Goal: Transaction & Acquisition: Book appointment/travel/reservation

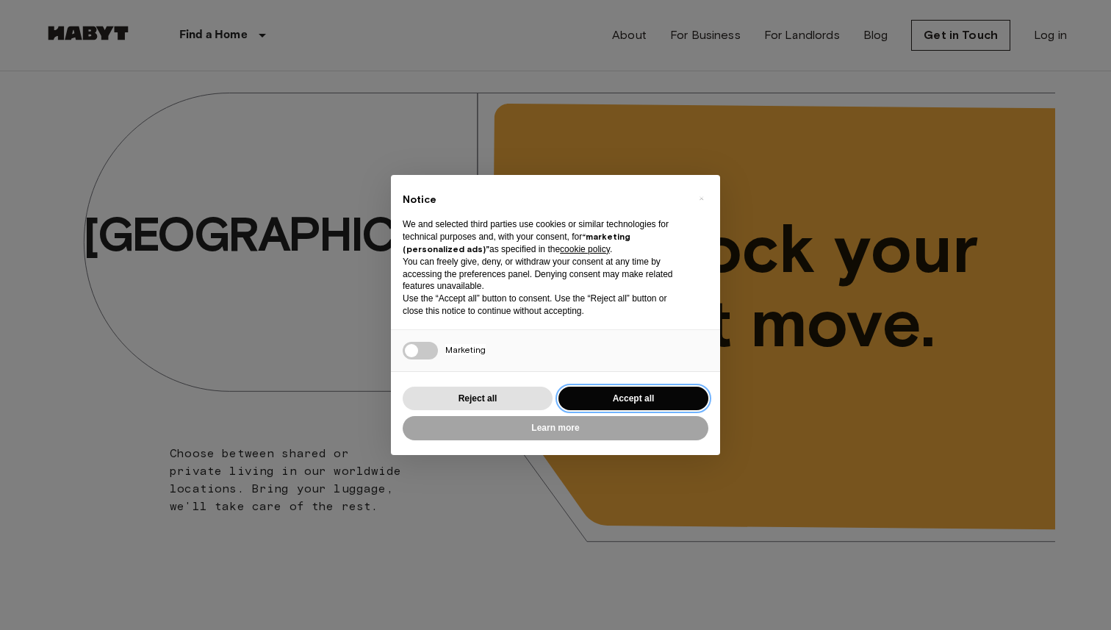
click at [609, 394] on button "Accept all" at bounding box center [633, 398] width 150 height 24
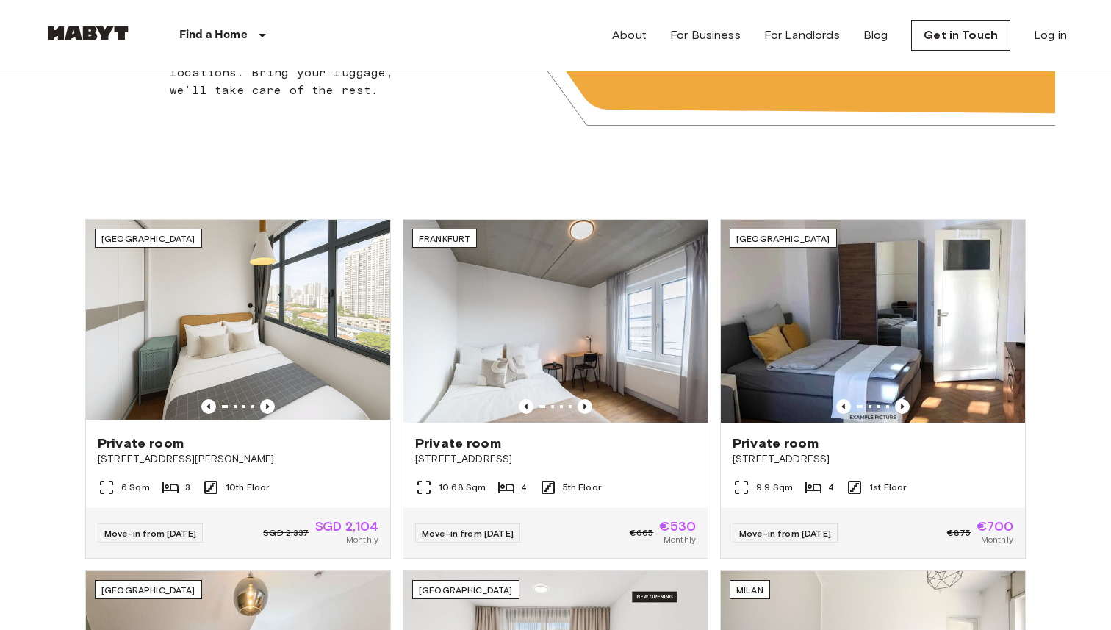
scroll to position [420, 0]
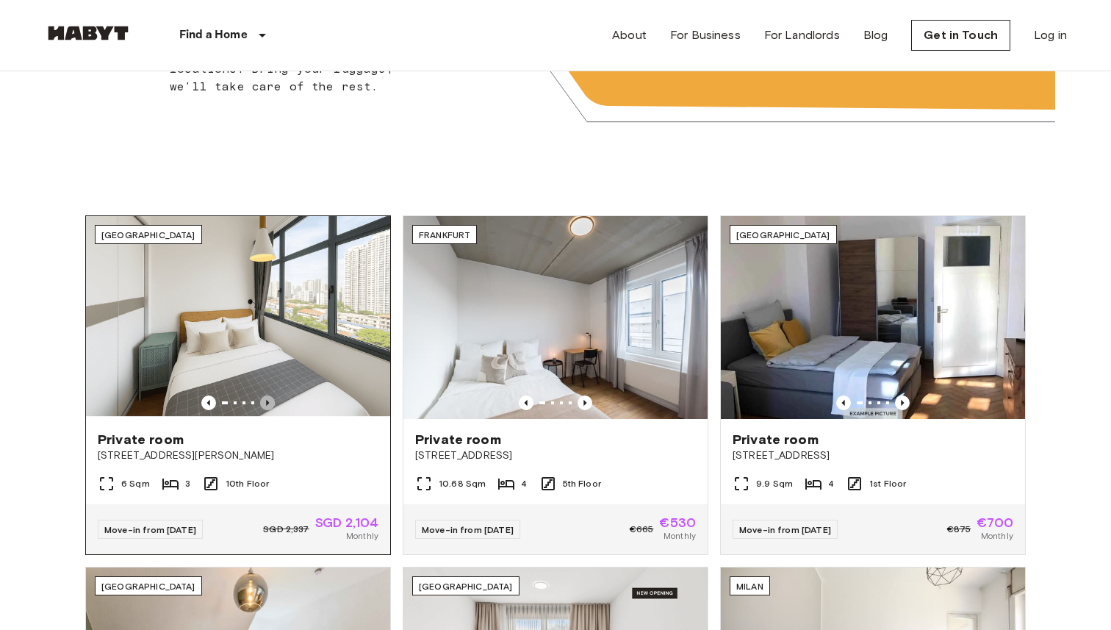
click at [268, 403] on icon "Previous image" at bounding box center [267, 402] width 15 height 15
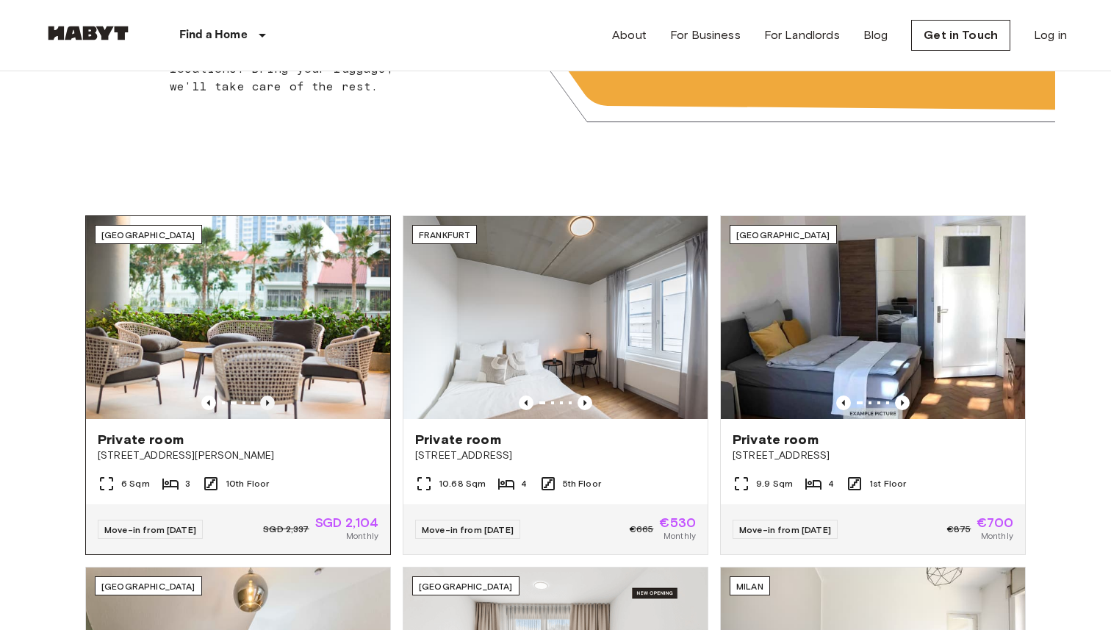
click at [268, 403] on icon "Previous image" at bounding box center [267, 402] width 15 height 15
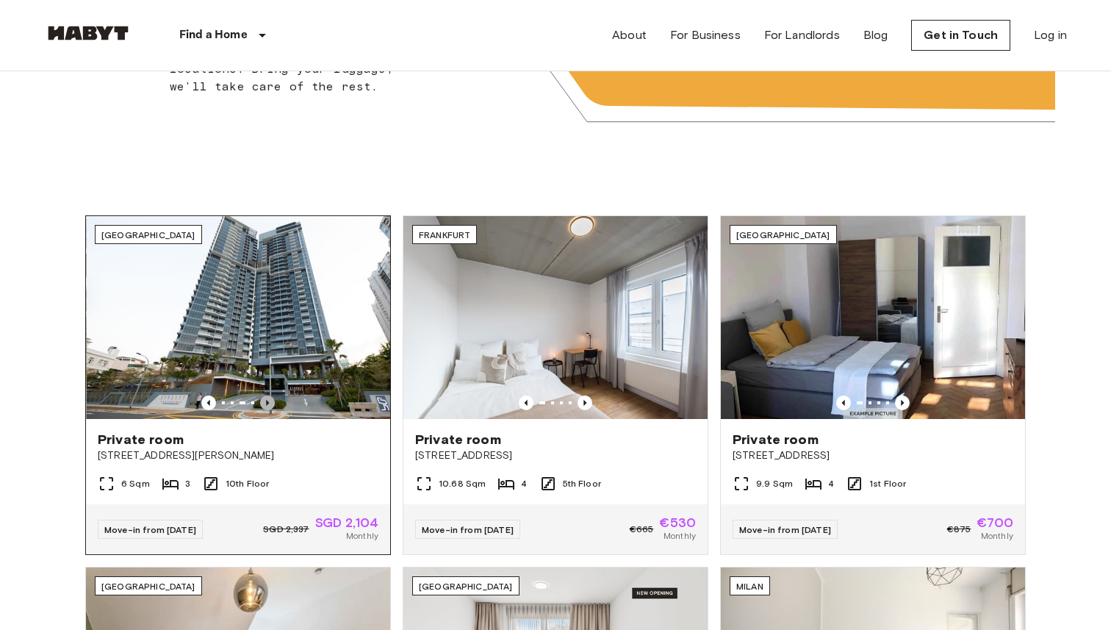
click at [268, 403] on icon "Previous image" at bounding box center [267, 402] width 15 height 15
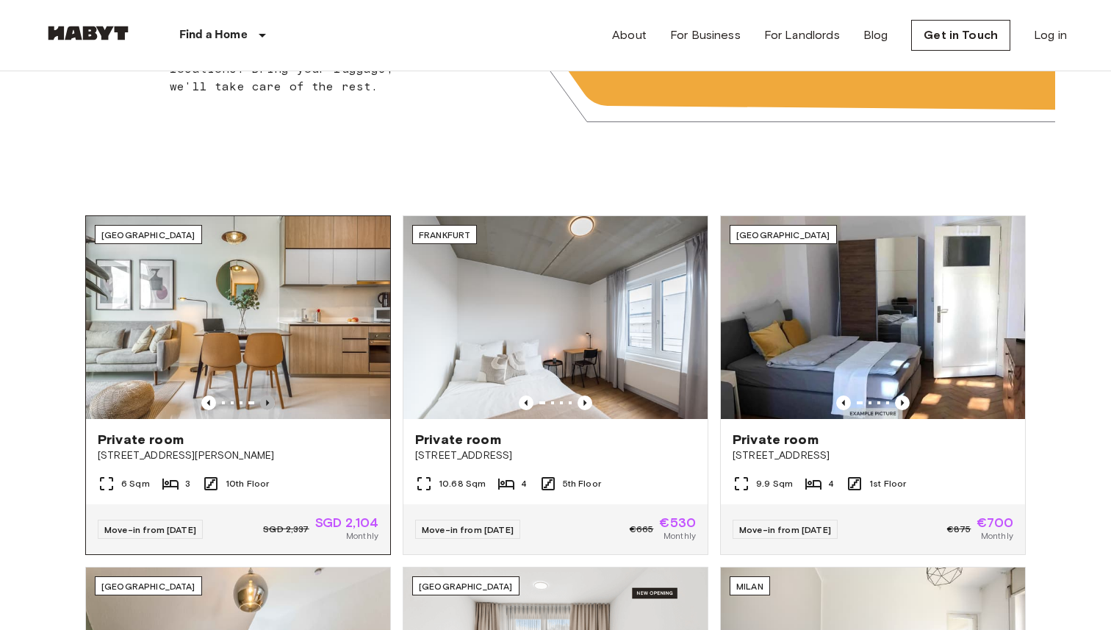
click at [269, 403] on icon "Previous image" at bounding box center [267, 402] width 15 height 15
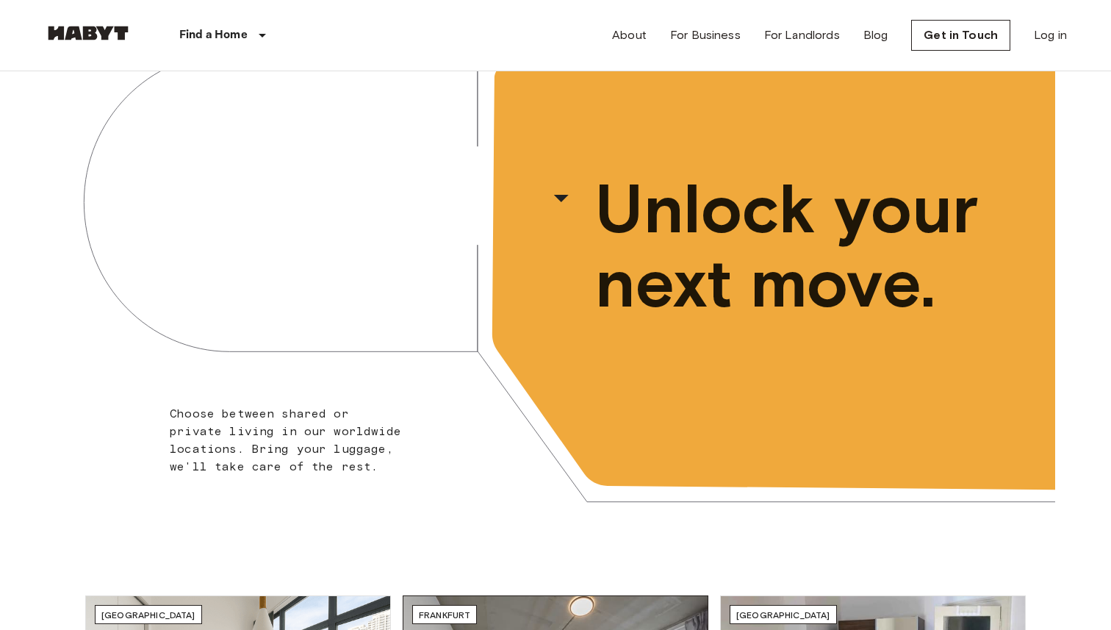
scroll to position [0, 0]
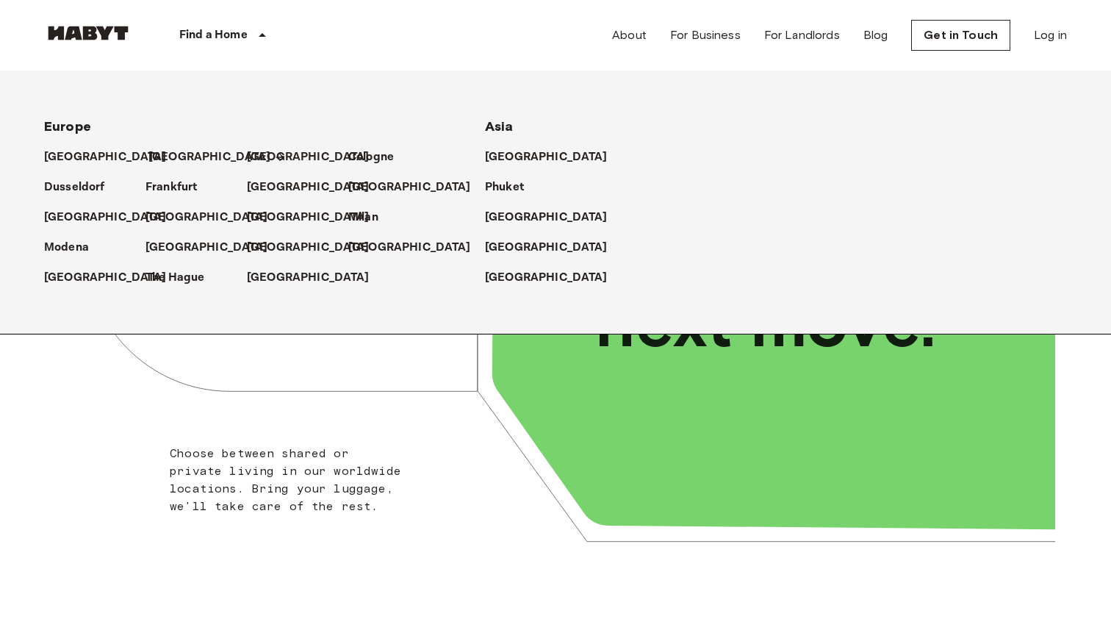
click at [167, 151] on p "[GEOGRAPHIC_DATA]" at bounding box center [209, 157] width 123 height 18
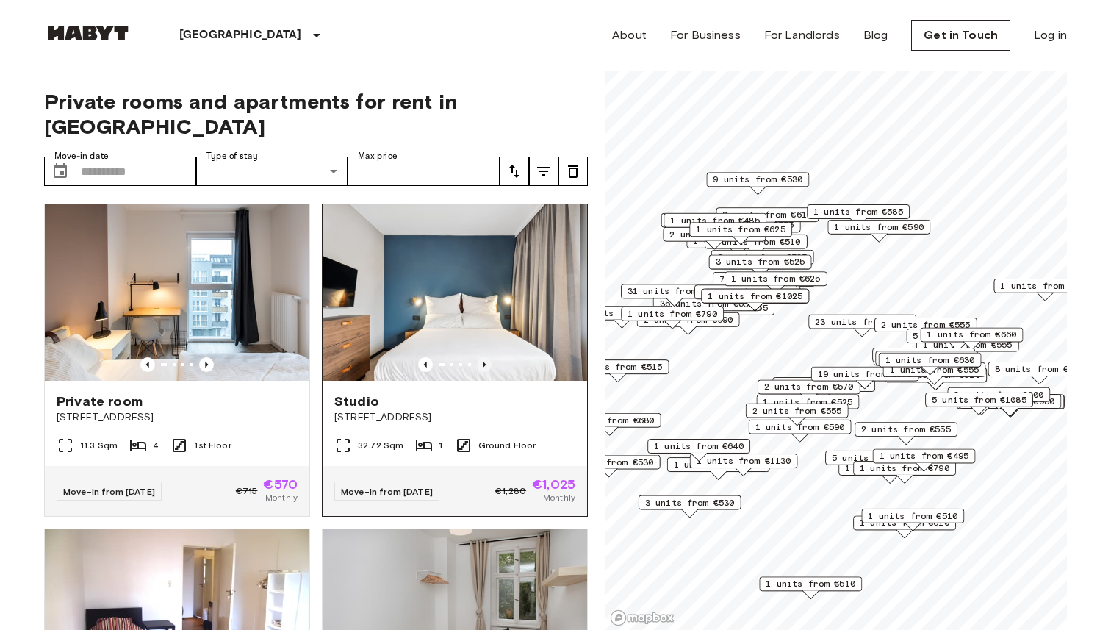
click at [485, 357] on icon "Previous image" at bounding box center [484, 364] width 15 height 15
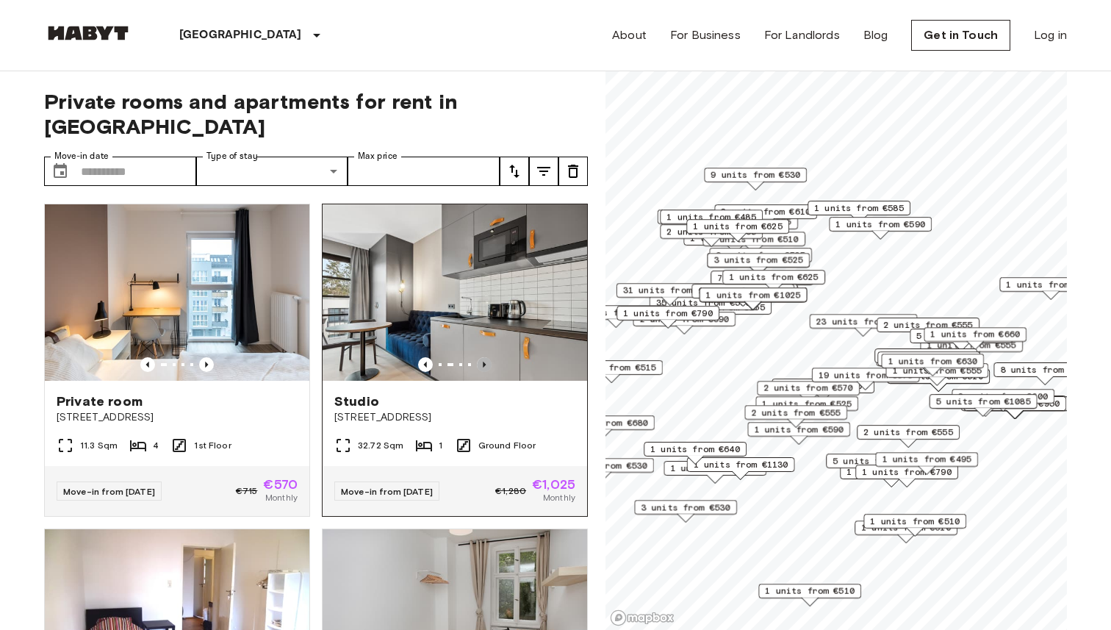
click at [485, 357] on icon "Previous image" at bounding box center [484, 364] width 15 height 15
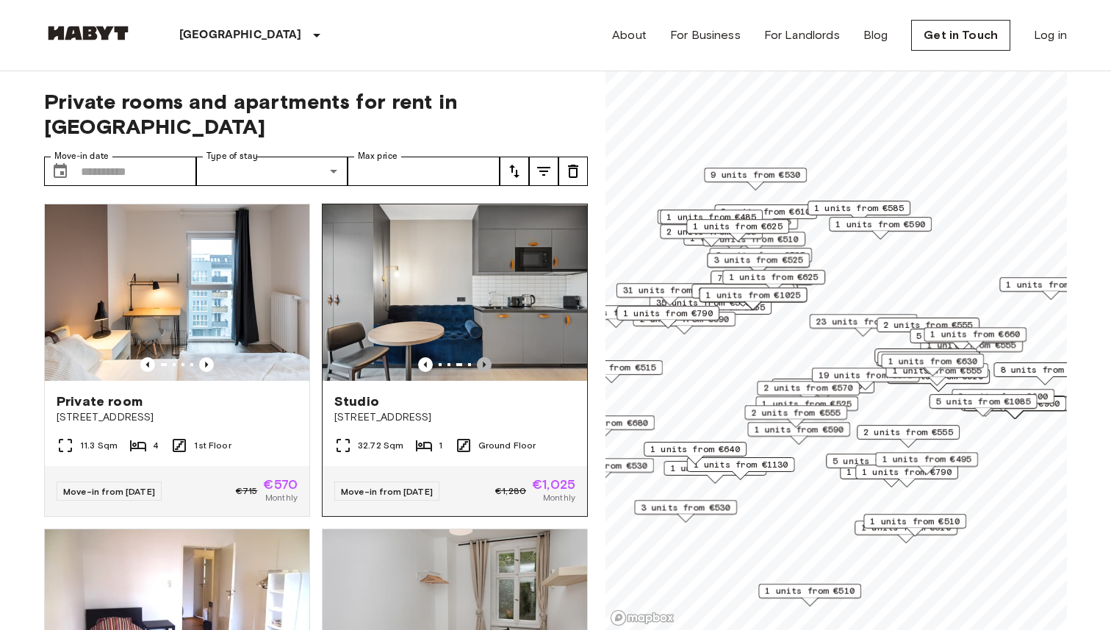
click at [485, 357] on icon "Previous image" at bounding box center [484, 364] width 15 height 15
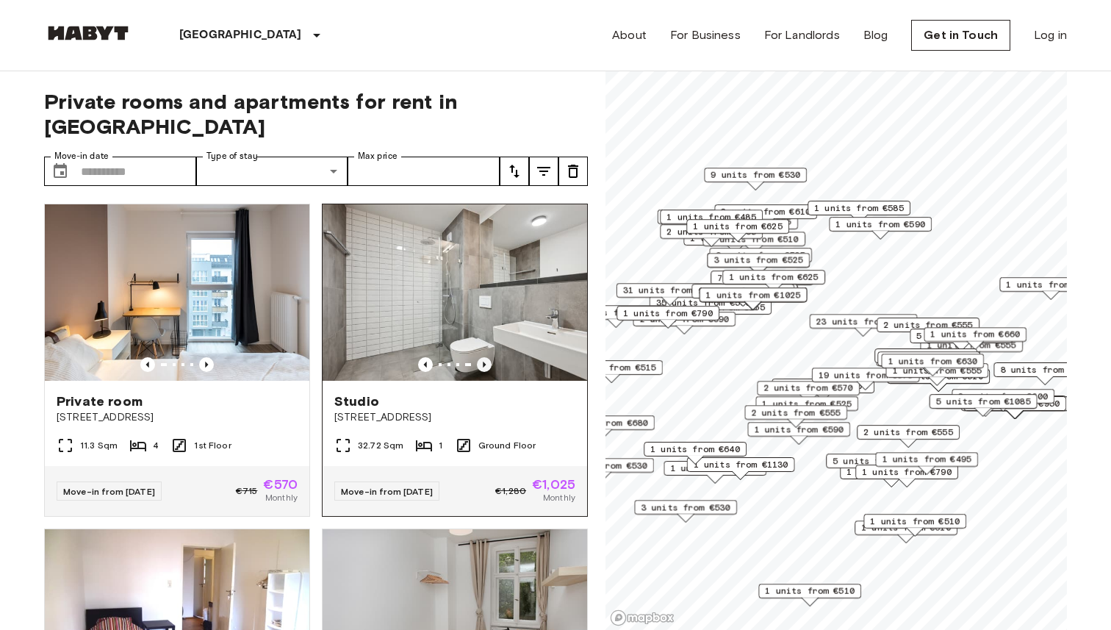
click at [485, 357] on icon "Previous image" at bounding box center [484, 364] width 15 height 15
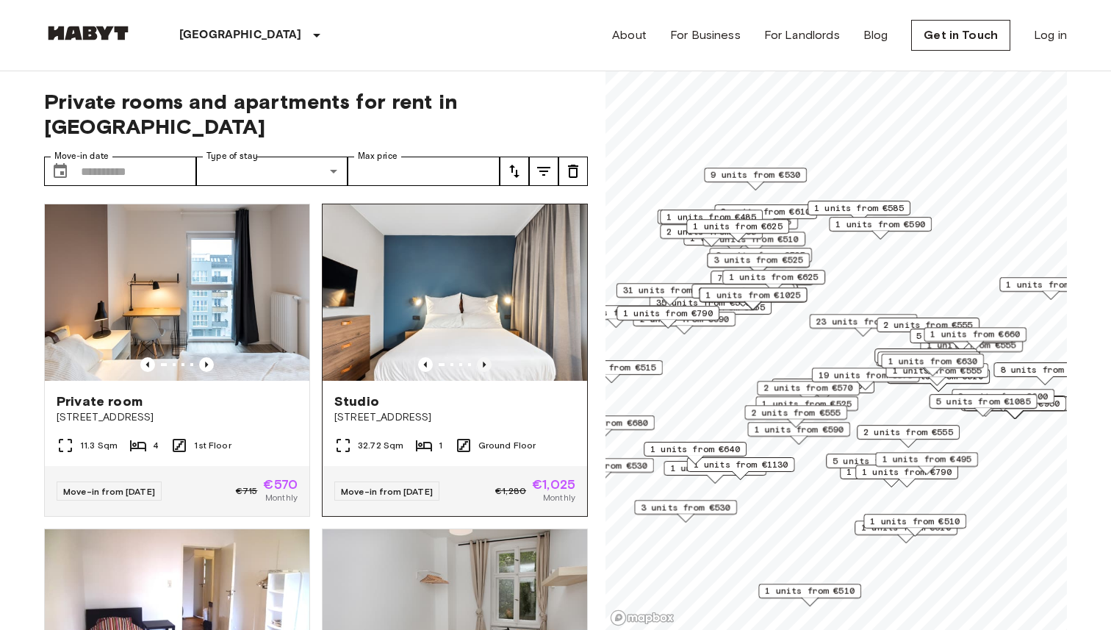
click at [485, 357] on icon "Previous image" at bounding box center [484, 364] width 15 height 15
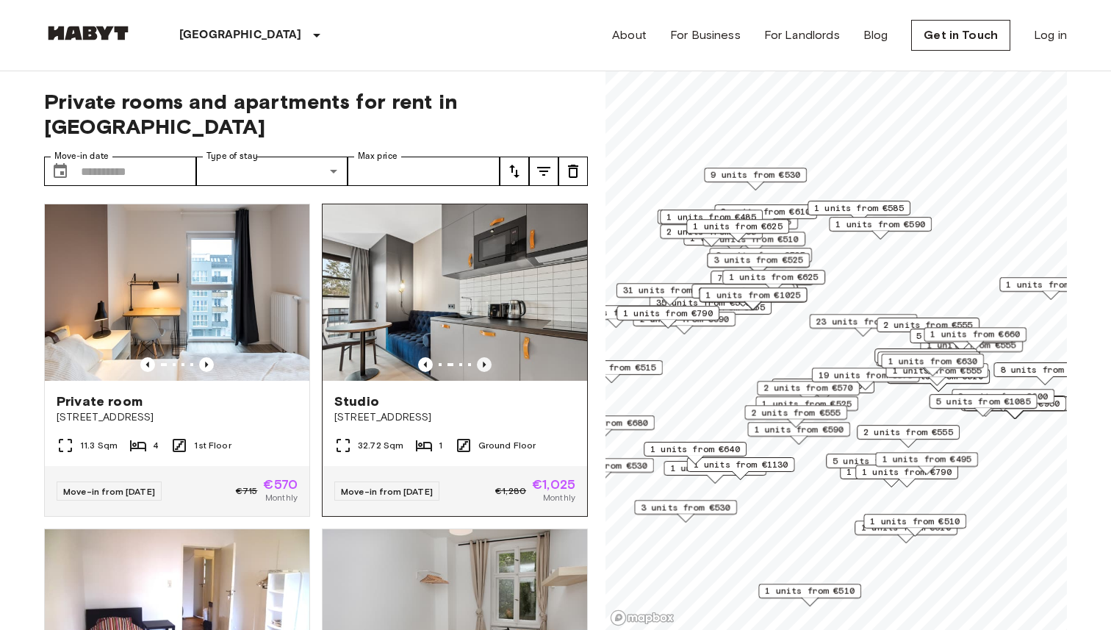
click at [485, 357] on icon "Previous image" at bounding box center [484, 364] width 15 height 15
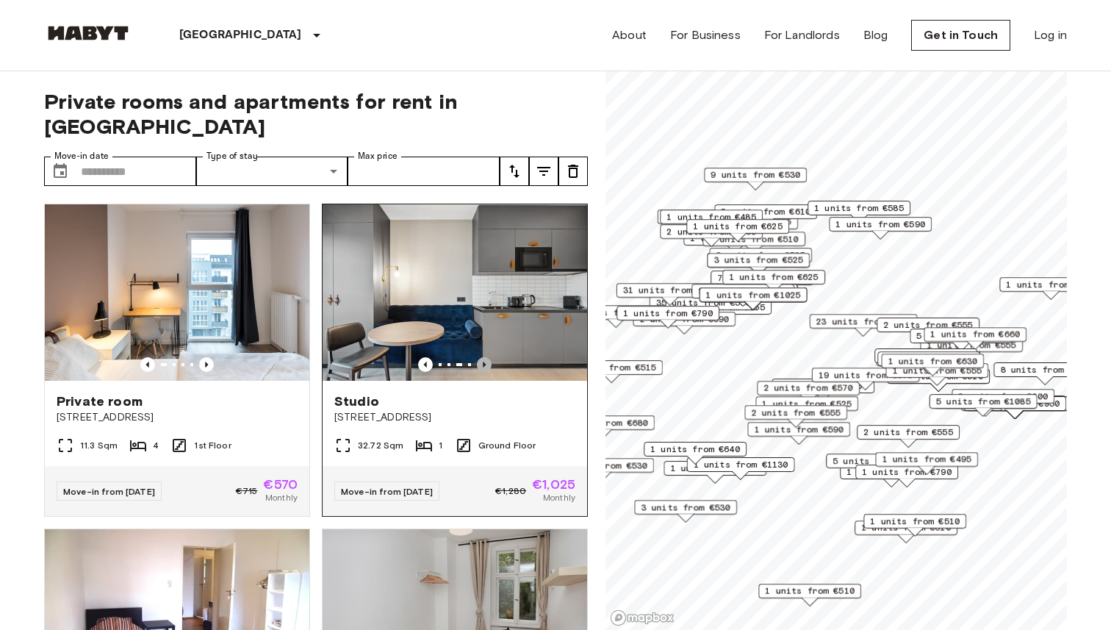
click at [485, 357] on icon "Previous image" at bounding box center [484, 364] width 15 height 15
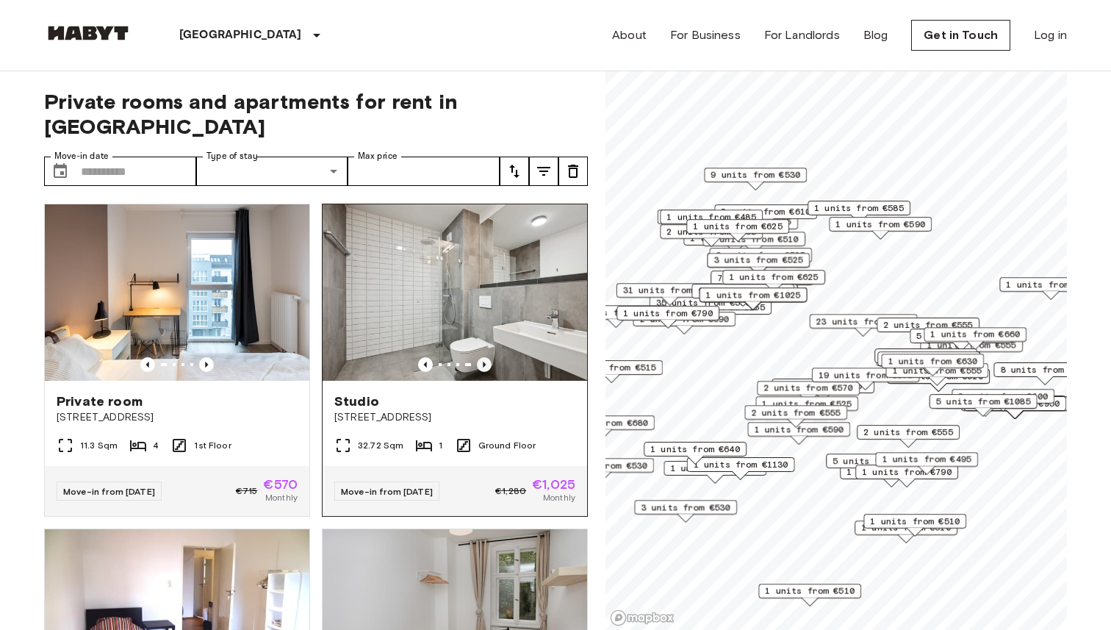
click at [485, 357] on icon "Previous image" at bounding box center [484, 364] width 15 height 15
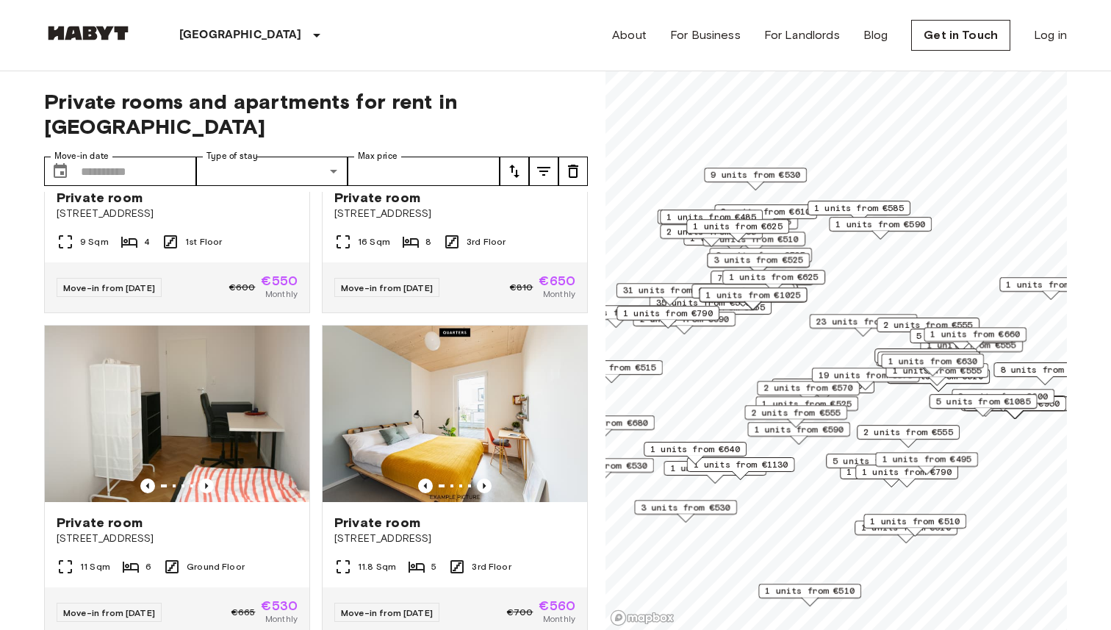
scroll to position [868, 0]
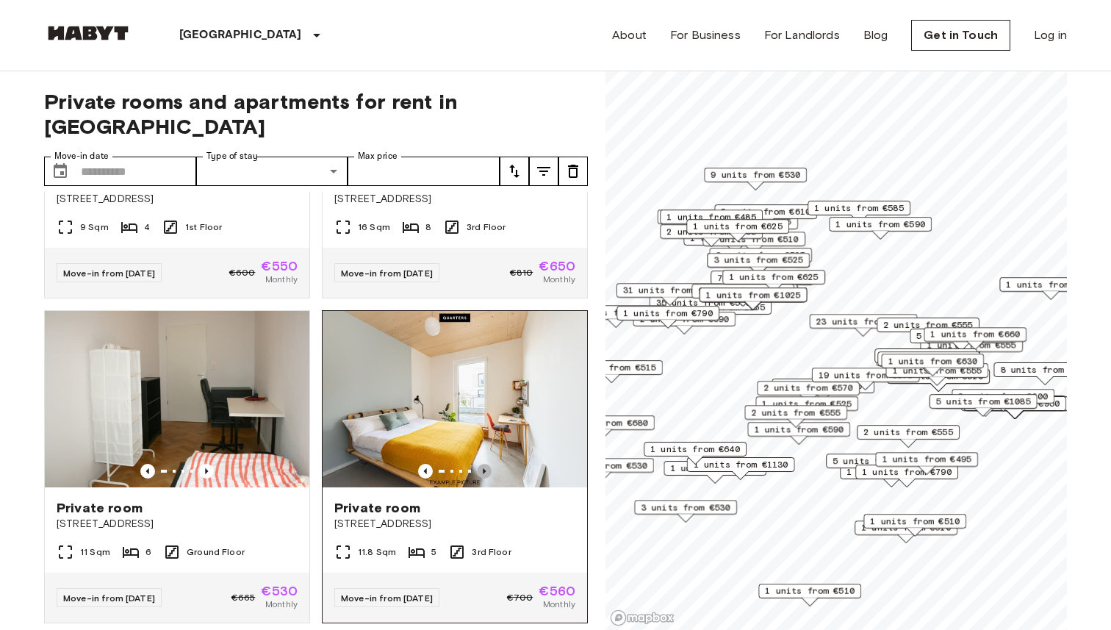
click at [483, 468] on icon "Previous image" at bounding box center [484, 471] width 3 height 6
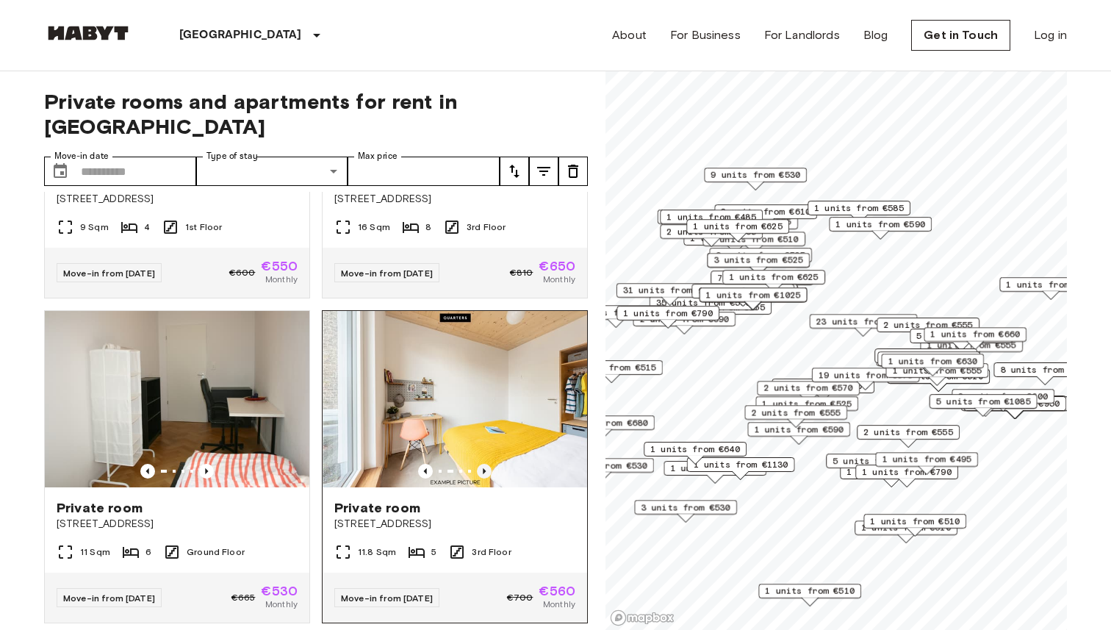
click at [483, 468] on icon "Previous image" at bounding box center [484, 471] width 3 height 6
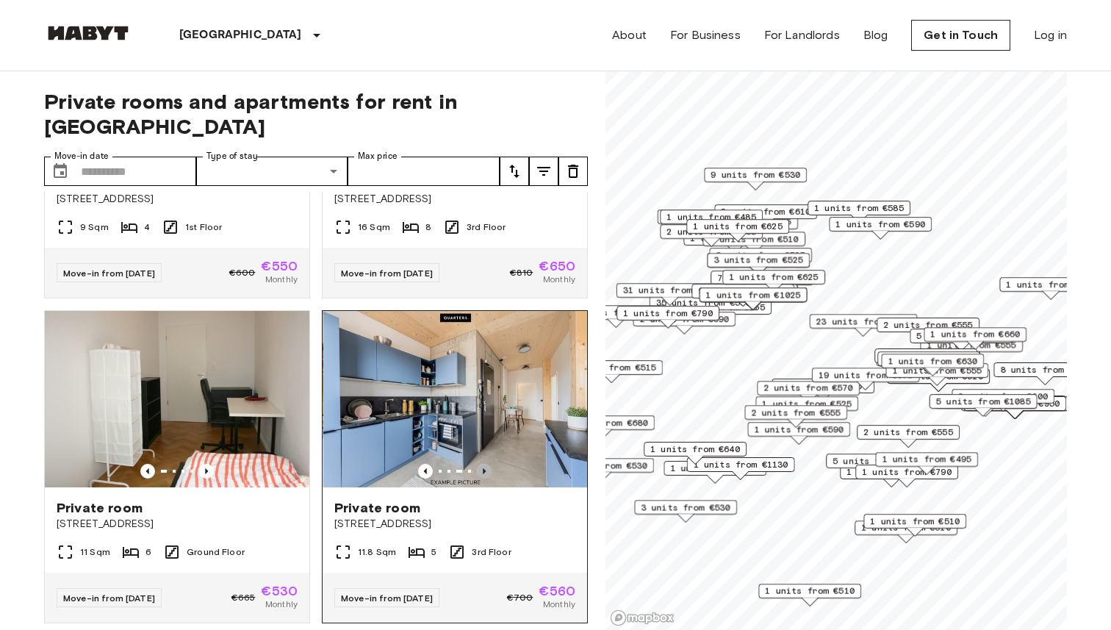
click at [484, 468] on icon "Previous image" at bounding box center [484, 471] width 3 height 6
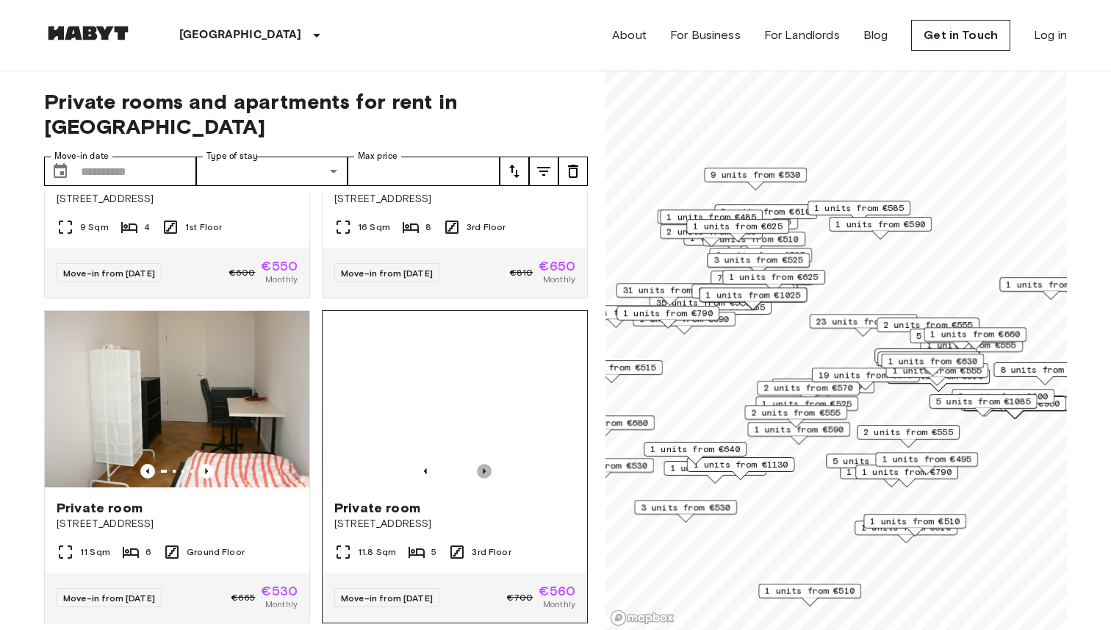
click at [484, 468] on icon "Previous image" at bounding box center [484, 471] width 3 height 6
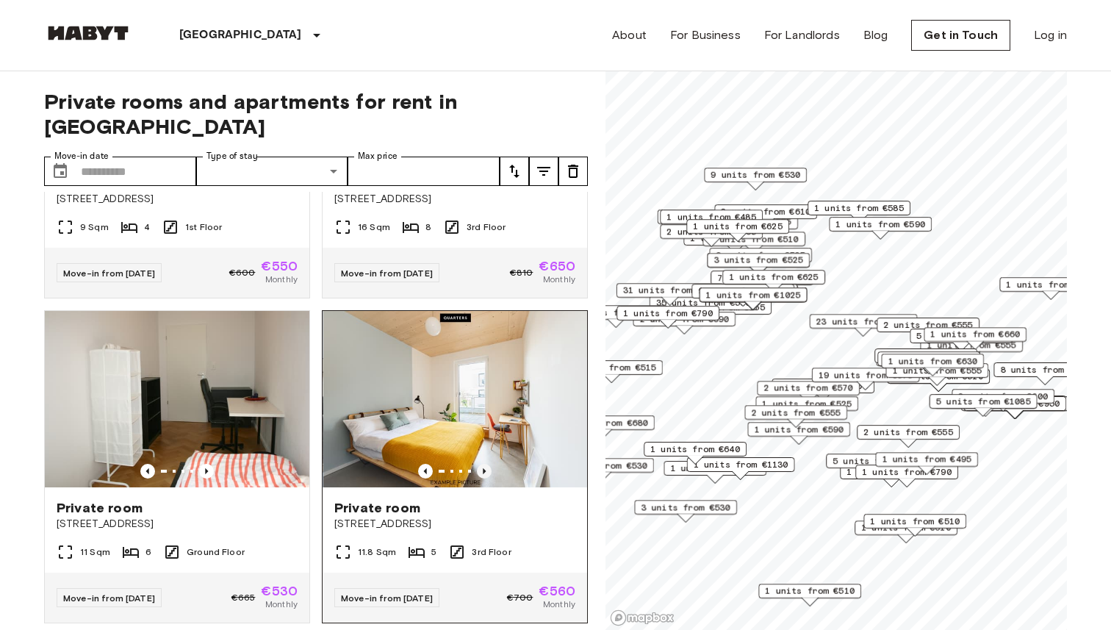
click at [484, 468] on icon "Previous image" at bounding box center [484, 471] width 3 height 6
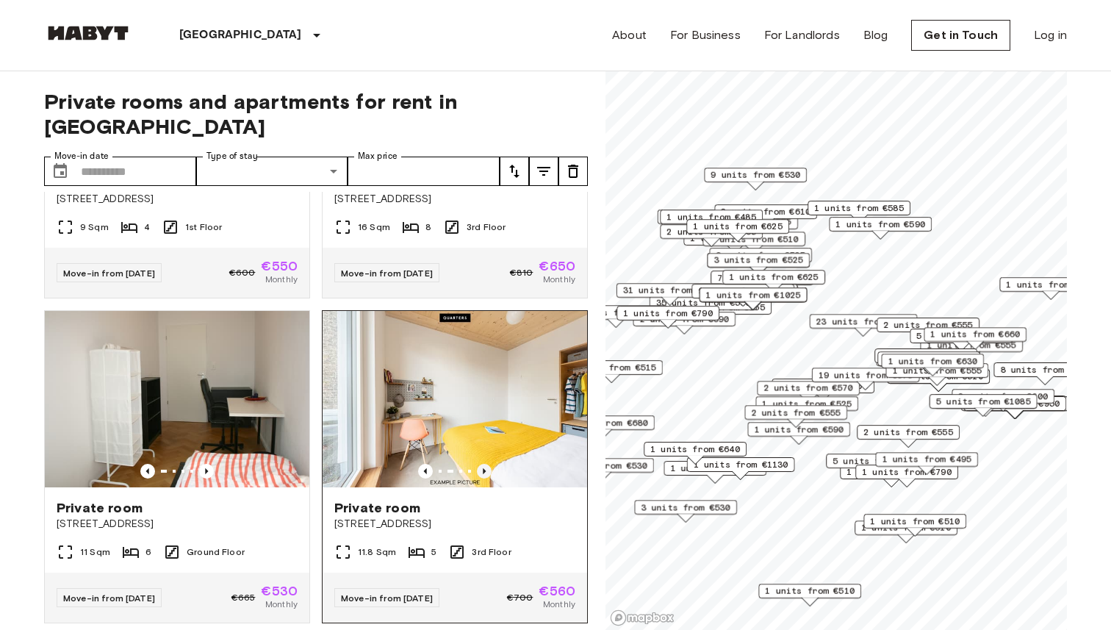
click at [484, 468] on icon "Previous image" at bounding box center [484, 471] width 3 height 6
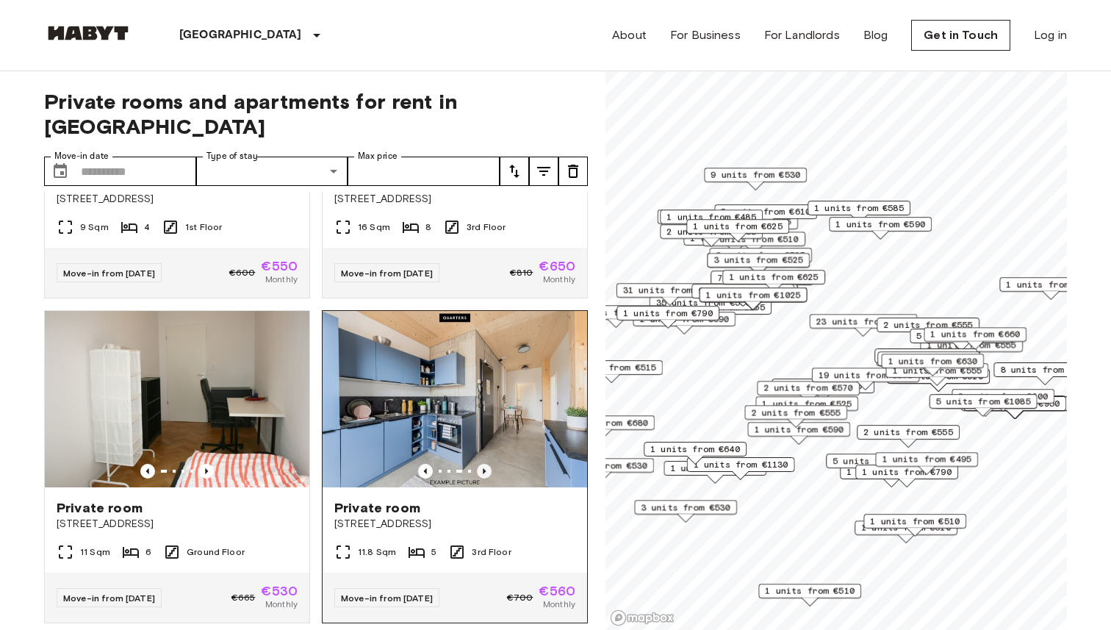
click at [484, 468] on icon "Previous image" at bounding box center [484, 471] width 3 height 6
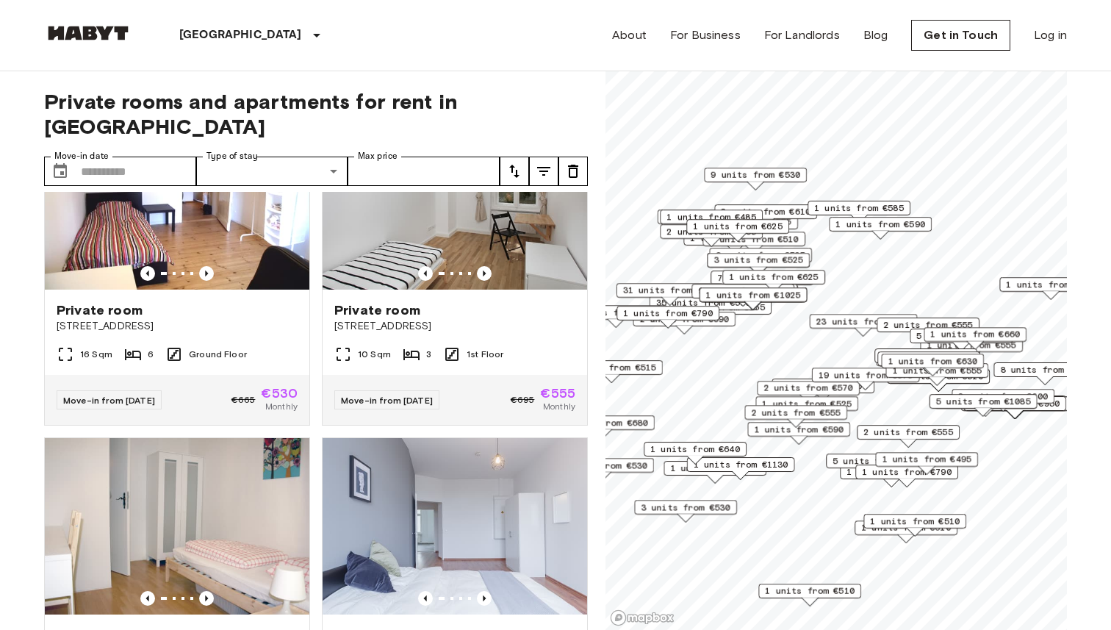
scroll to position [57, 0]
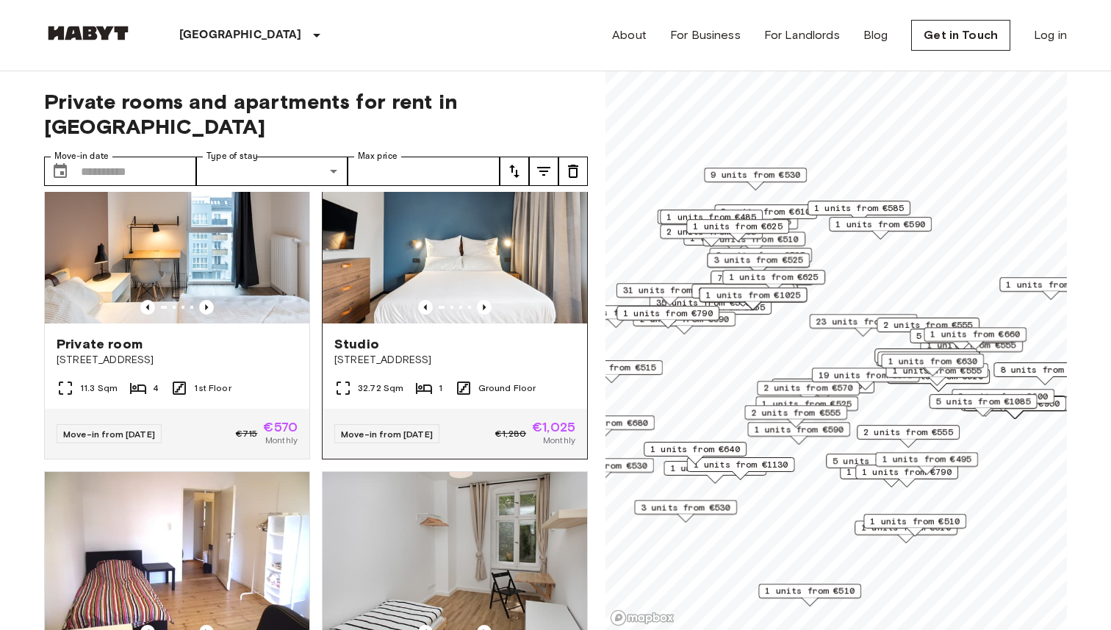
click at [421, 353] on span "[STREET_ADDRESS]" at bounding box center [454, 360] width 241 height 15
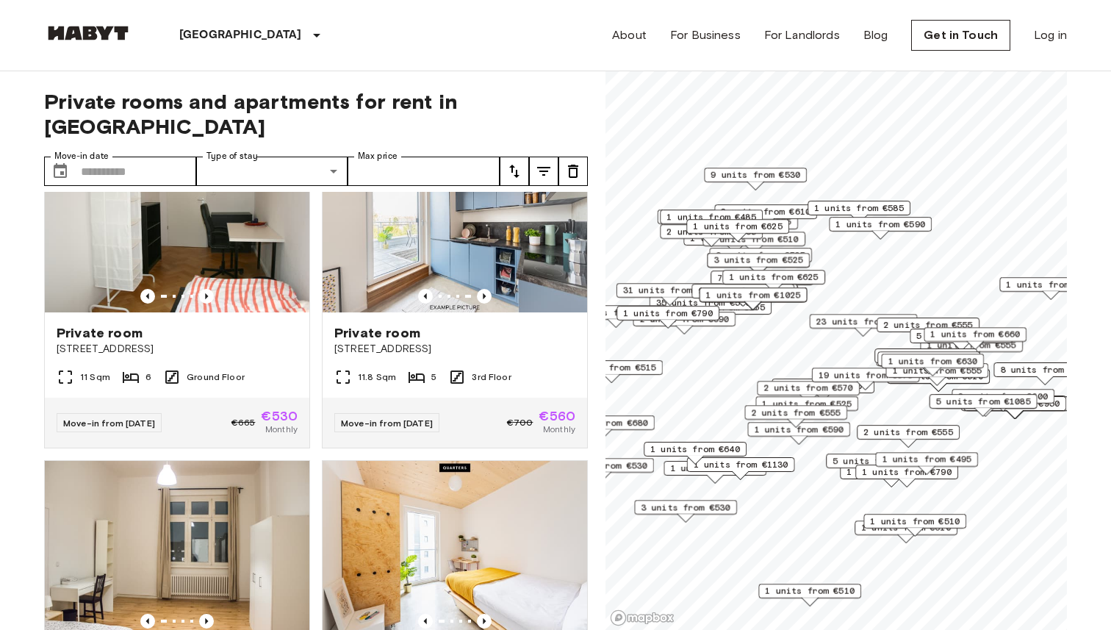
scroll to position [1043, 0]
click at [487, 288] on icon "Previous image" at bounding box center [484, 295] width 15 height 15
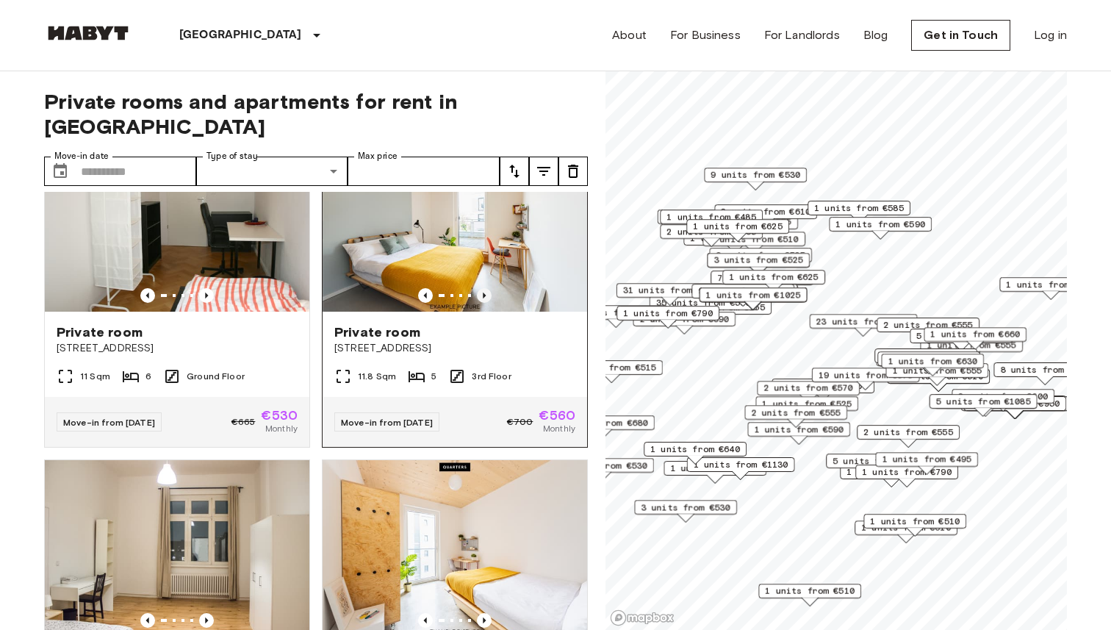
click at [487, 288] on icon "Previous image" at bounding box center [484, 295] width 15 height 15
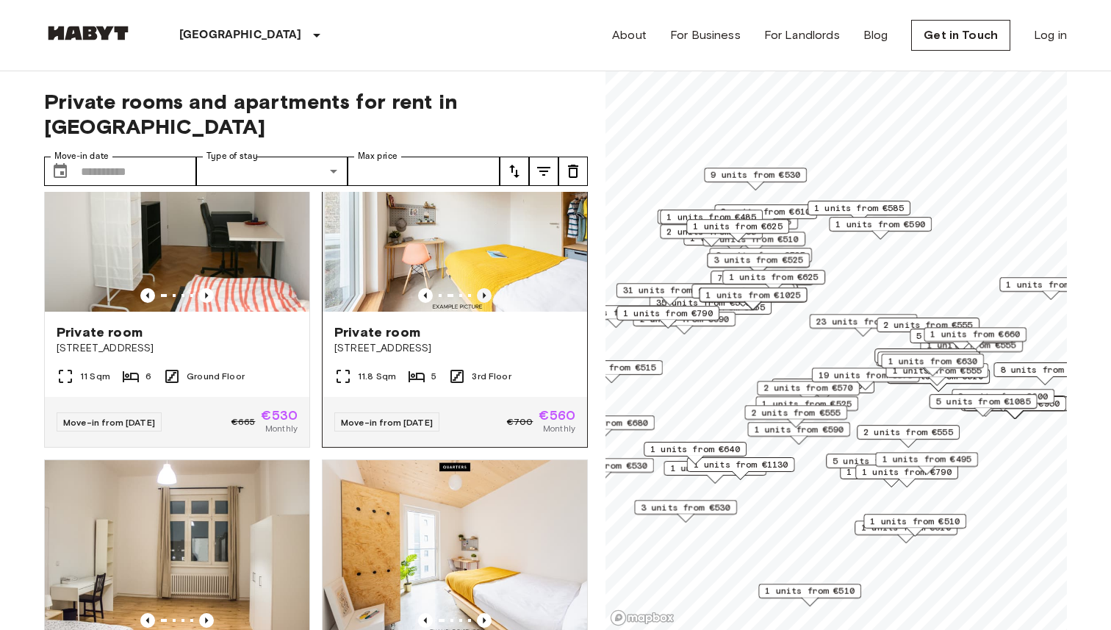
click at [487, 288] on icon "Previous image" at bounding box center [484, 295] width 15 height 15
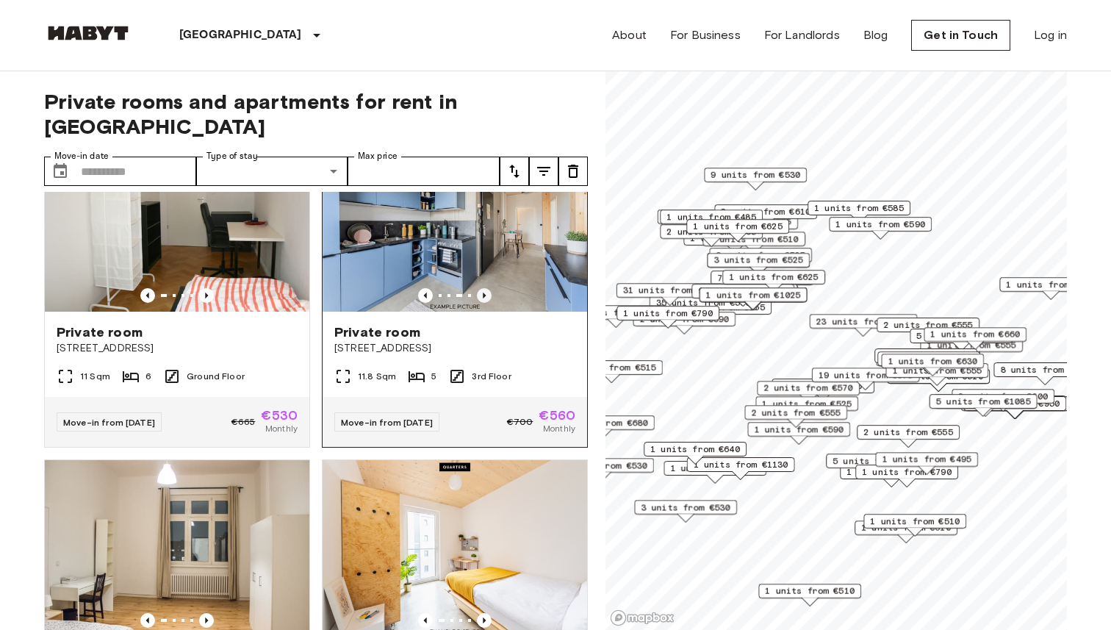
click at [487, 288] on icon "Previous image" at bounding box center [484, 295] width 15 height 15
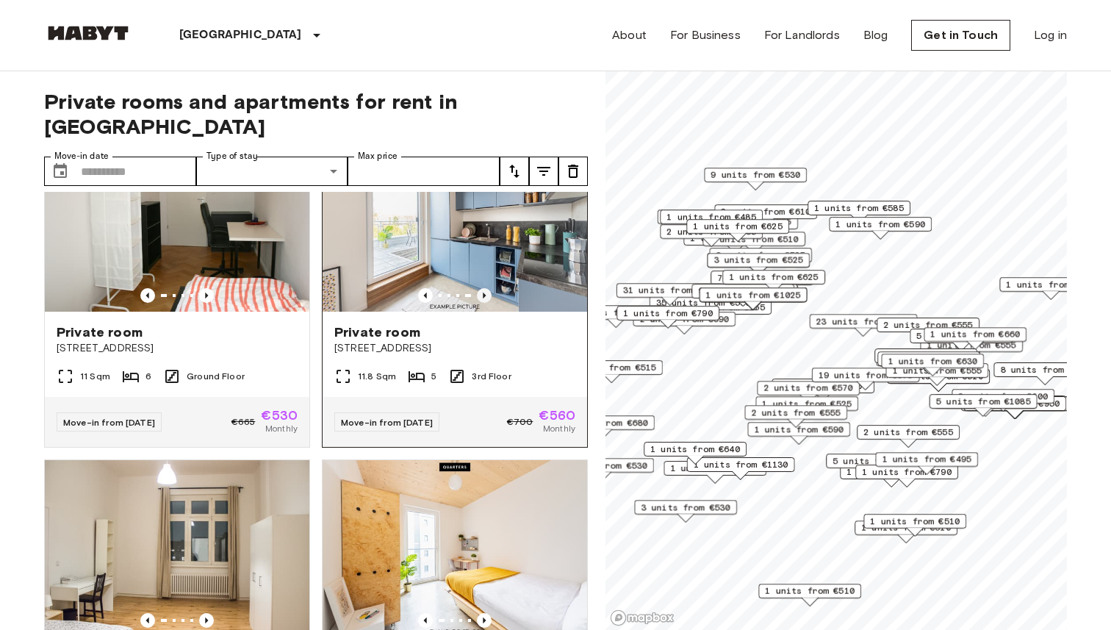
click at [487, 288] on icon "Previous image" at bounding box center [484, 295] width 15 height 15
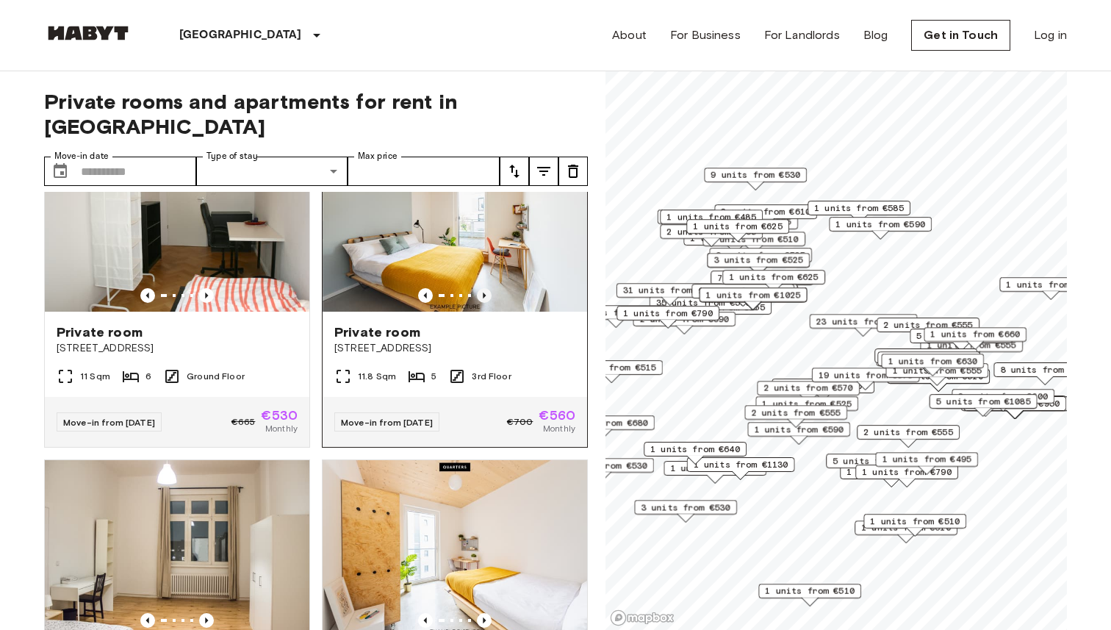
click at [487, 288] on icon "Previous image" at bounding box center [484, 295] width 15 height 15
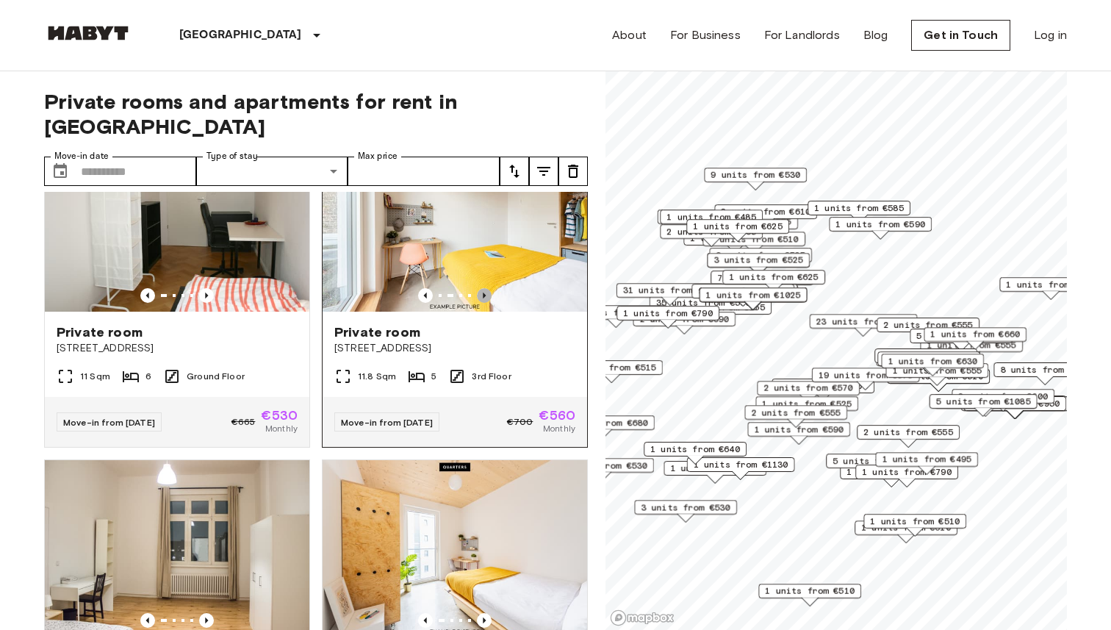
click at [488, 288] on icon "Previous image" at bounding box center [484, 295] width 15 height 15
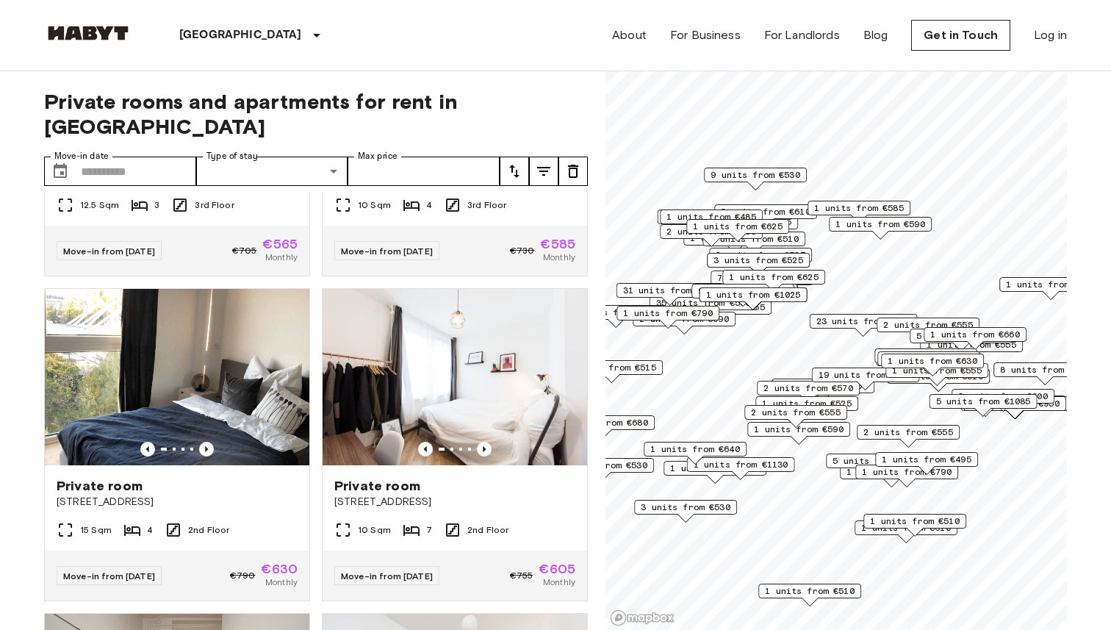
scroll to position [3488, 0]
click at [93, 156] on input "Move-in date" at bounding box center [138, 170] width 115 height 29
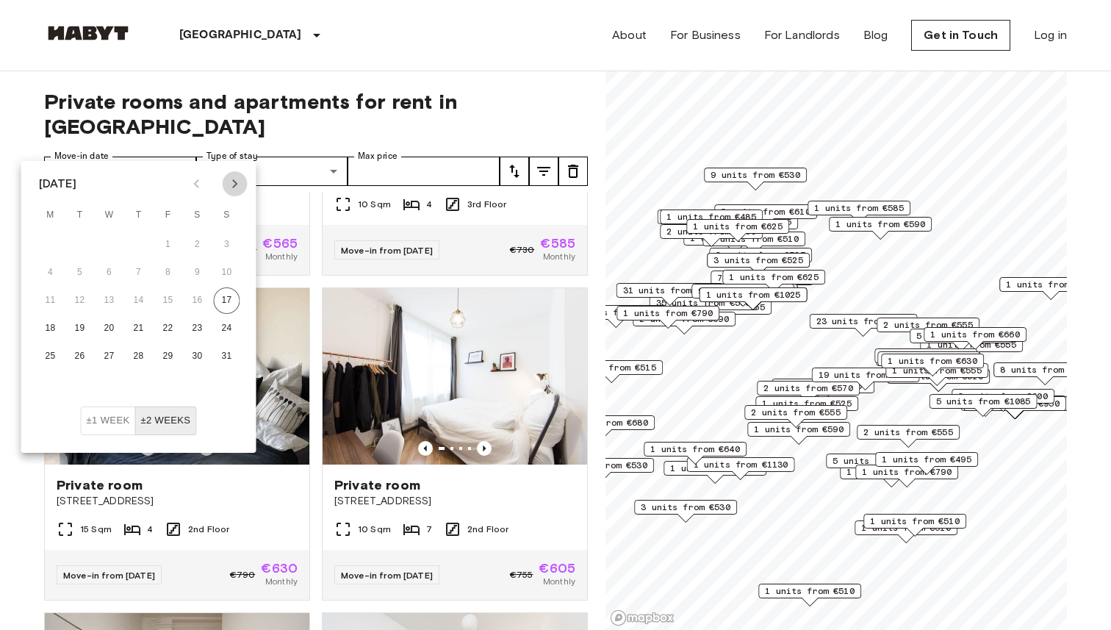
click at [237, 183] on icon "Next month" at bounding box center [234, 183] width 5 height 9
click at [236, 183] on icon "Next month" at bounding box center [234, 183] width 5 height 9
click at [236, 188] on icon "Next month" at bounding box center [235, 184] width 18 height 18
click at [229, 187] on icon "Next month" at bounding box center [235, 184] width 18 height 18
click at [45, 243] on button "1" at bounding box center [50, 244] width 26 height 26
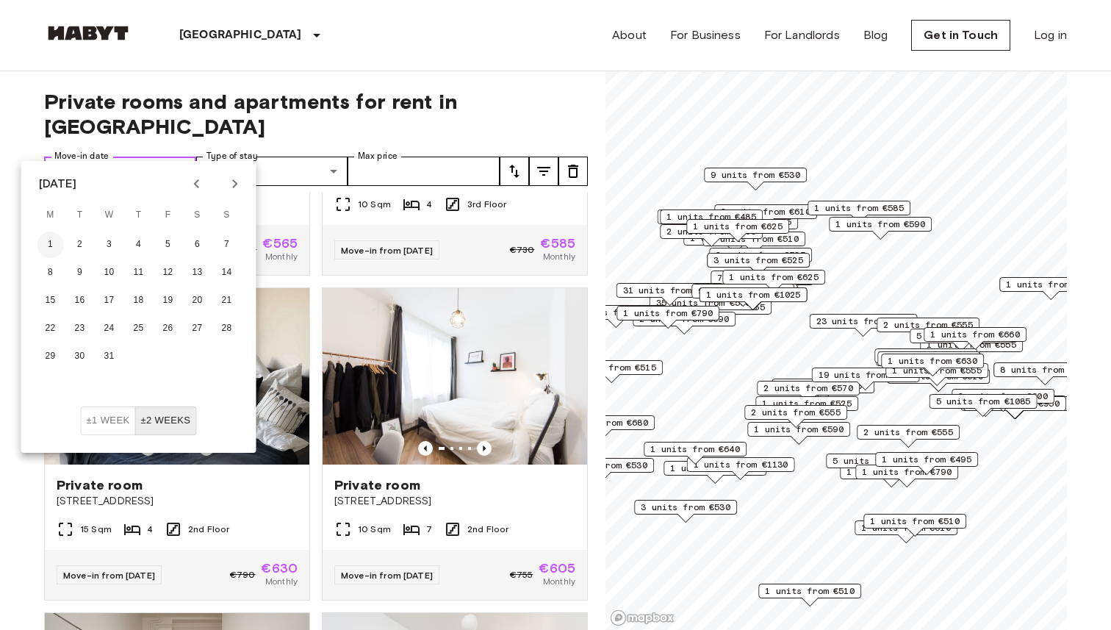
type input "**********"
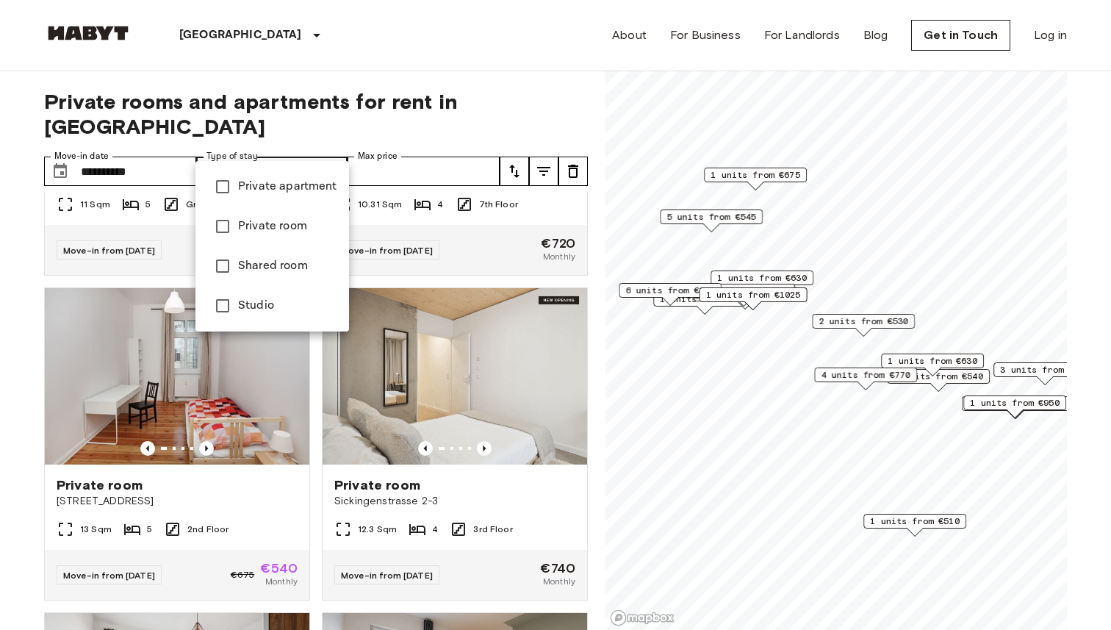
click at [310, 184] on span "Private apartment" at bounding box center [287, 187] width 99 height 18
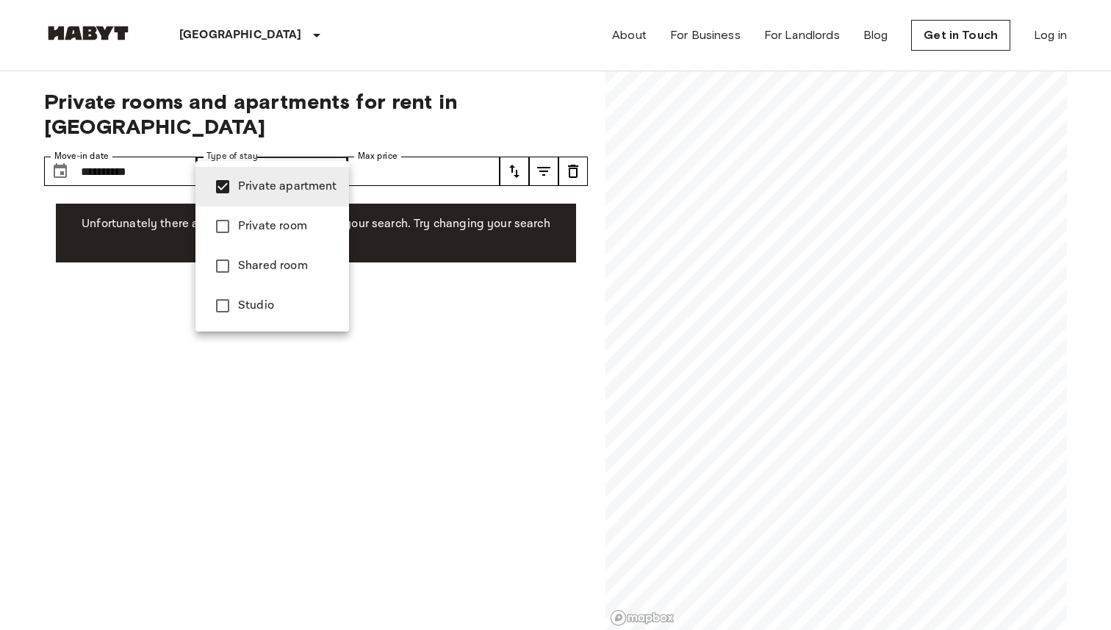
click at [442, 145] on div at bounding box center [555, 315] width 1111 height 630
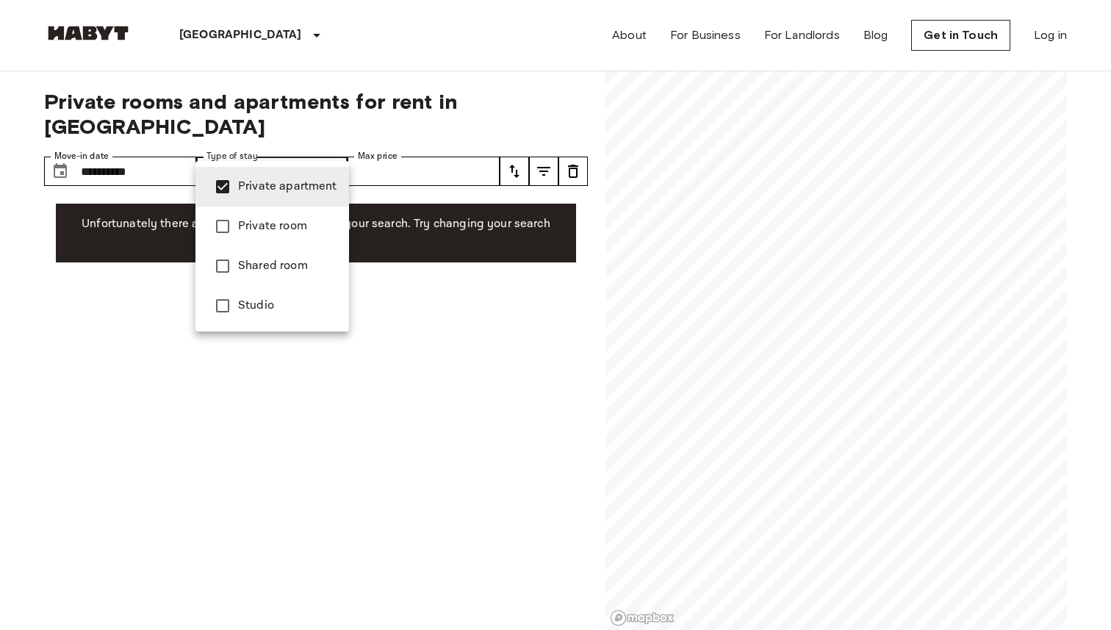
click at [289, 223] on span "Private room" at bounding box center [287, 226] width 99 height 18
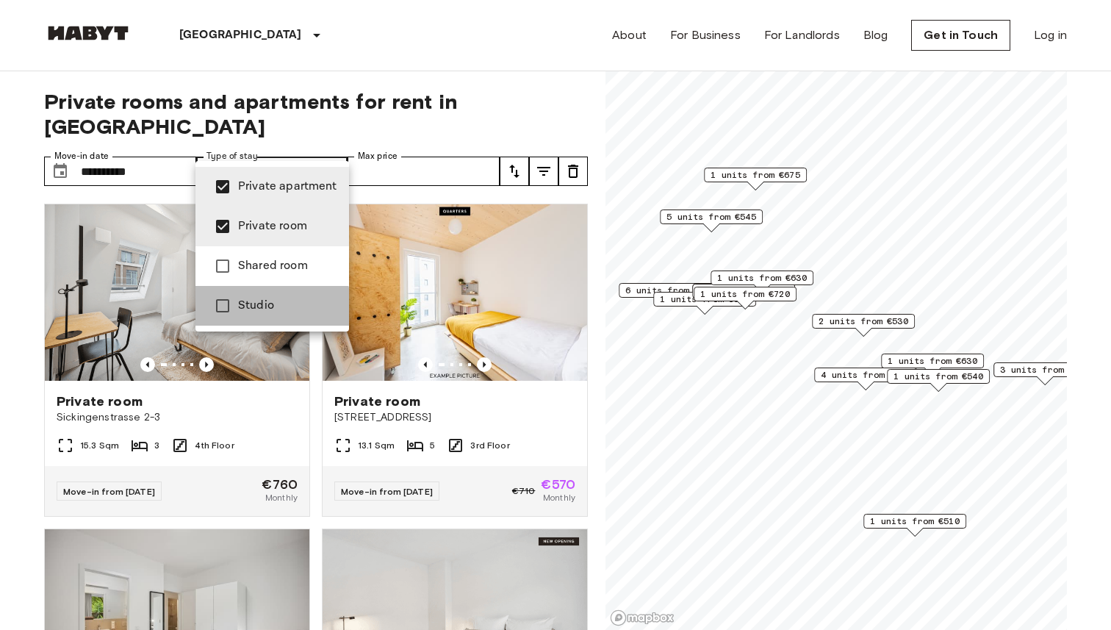
click at [271, 306] on span "Studio" at bounding box center [287, 306] width 99 height 18
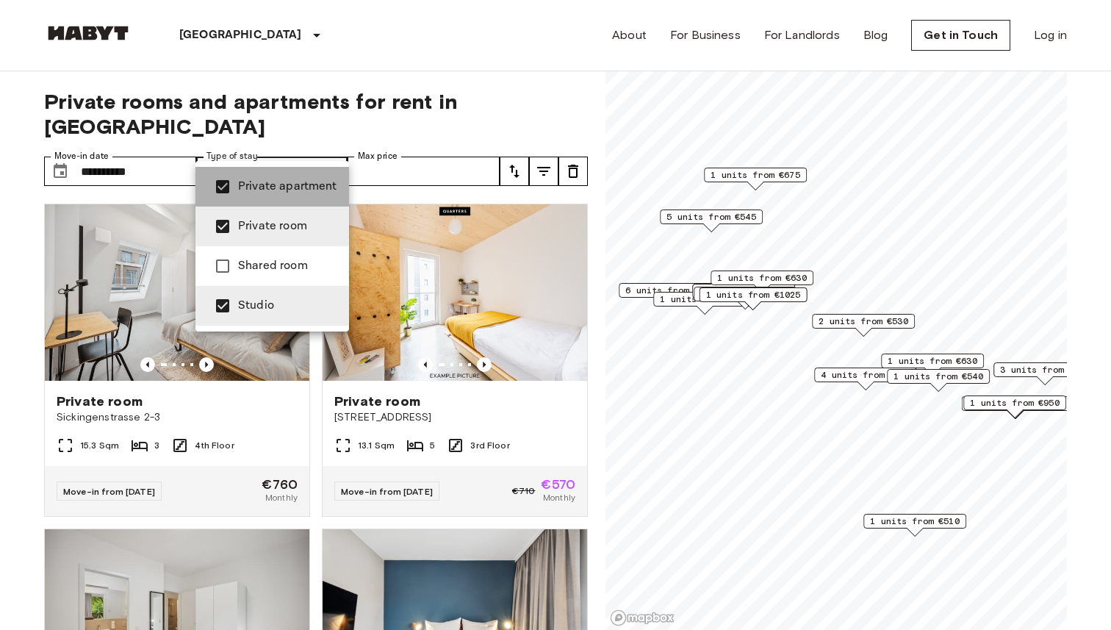
click at [298, 181] on span "Private apartment" at bounding box center [287, 187] width 99 height 18
type input "**********"
click at [377, 95] on div at bounding box center [555, 315] width 1111 height 630
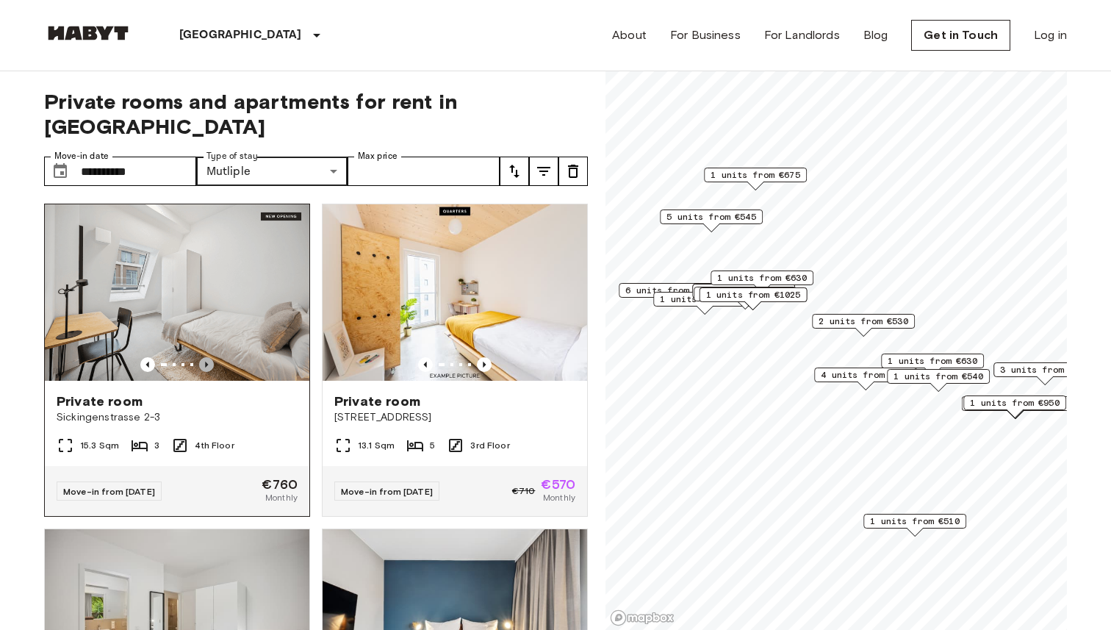
click at [206, 357] on icon "Previous image" at bounding box center [206, 364] width 15 height 15
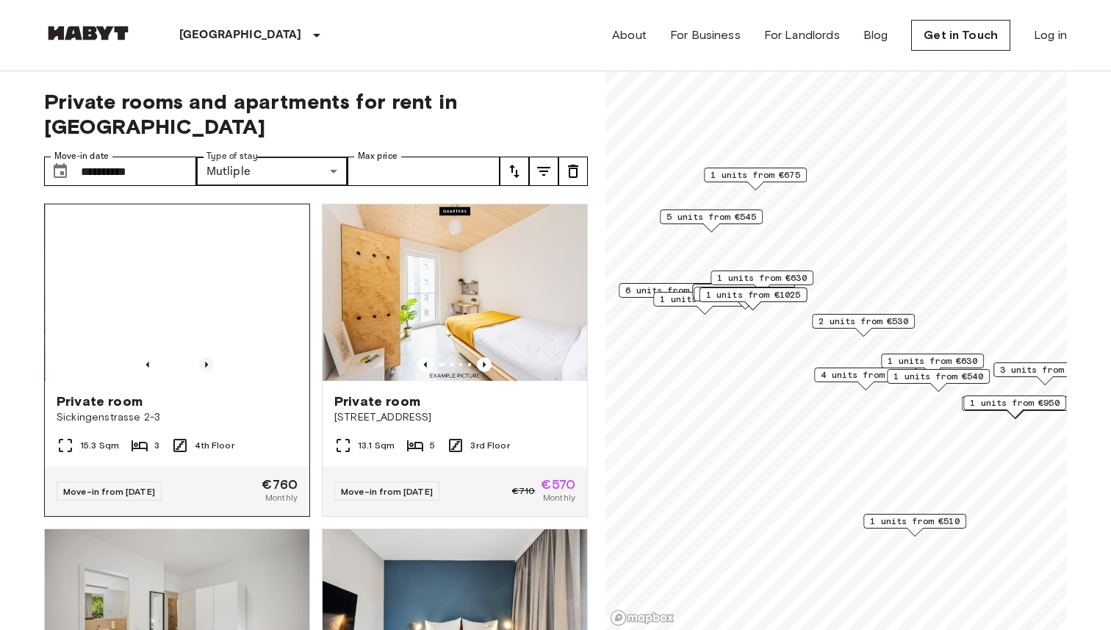
click at [206, 357] on icon "Previous image" at bounding box center [206, 364] width 15 height 15
click at [207, 357] on icon "Previous image" at bounding box center [206, 364] width 15 height 15
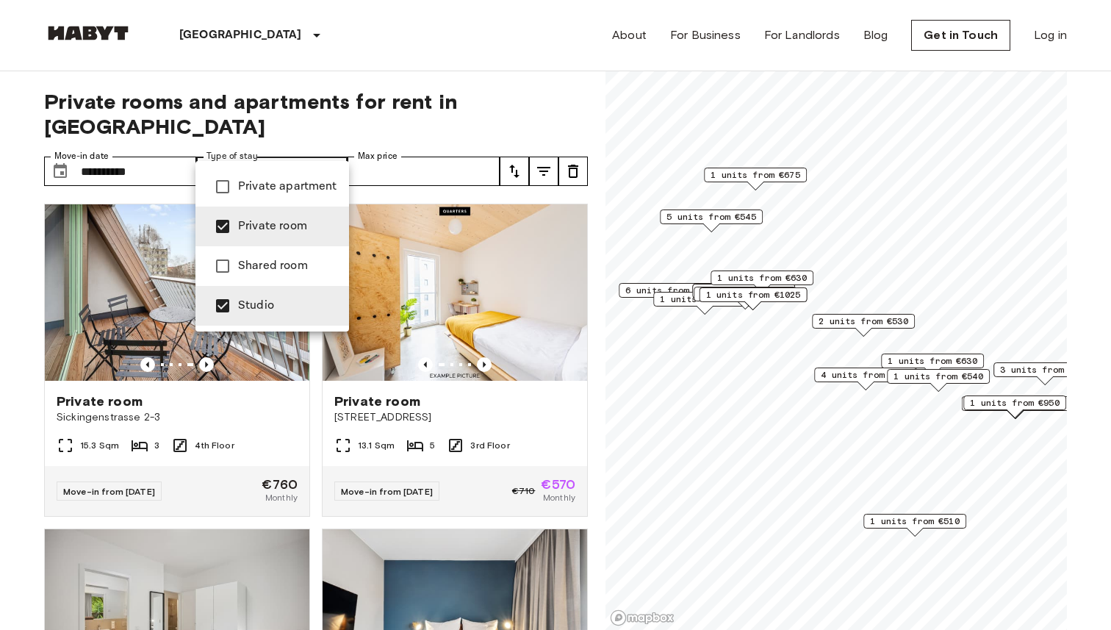
click at [271, 144] on div at bounding box center [555, 315] width 1111 height 630
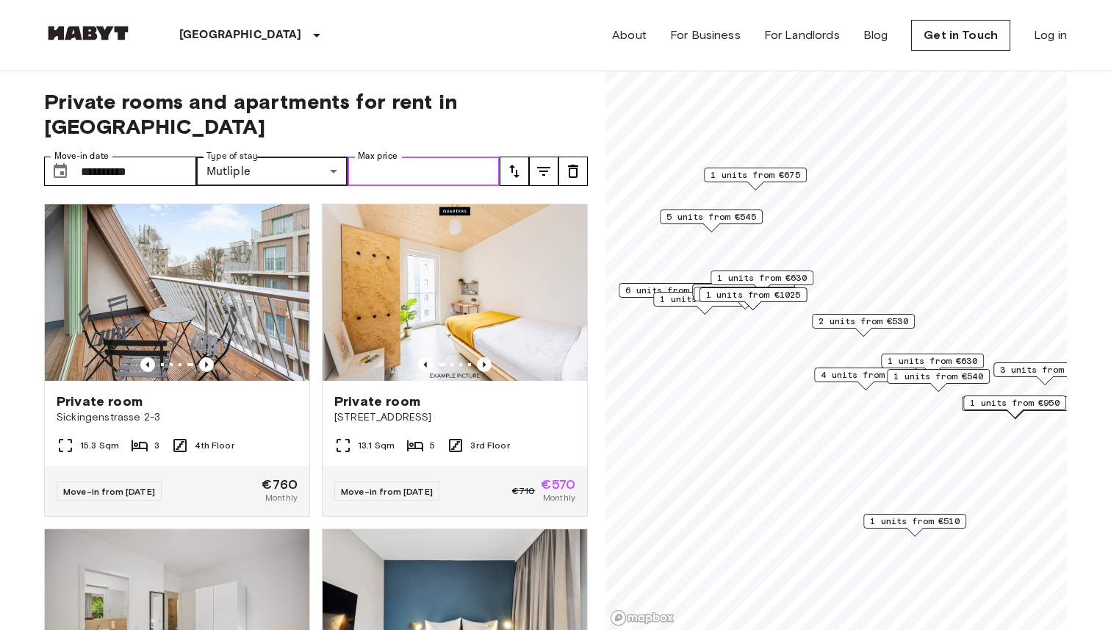
click at [420, 157] on input "Max price" at bounding box center [424, 170] width 152 height 29
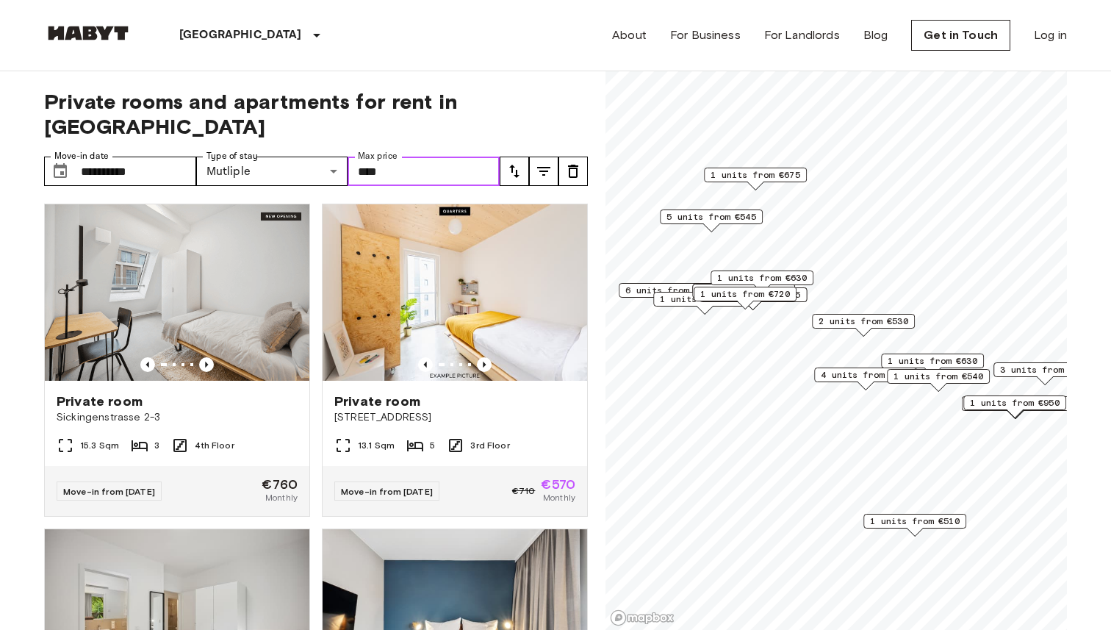
type input "****"
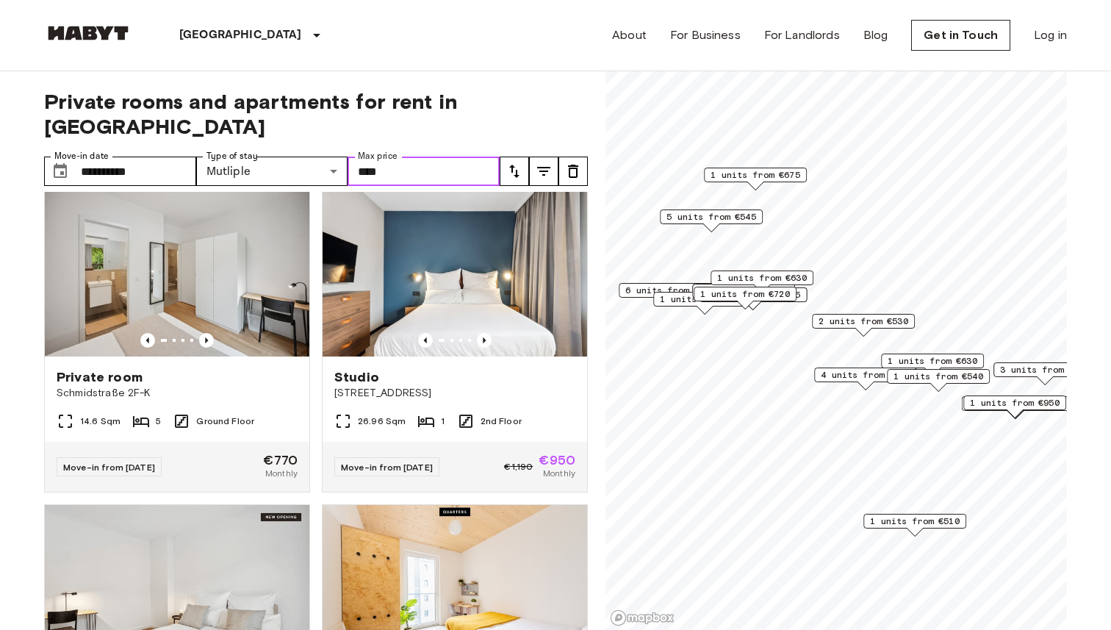
scroll to position [354, 0]
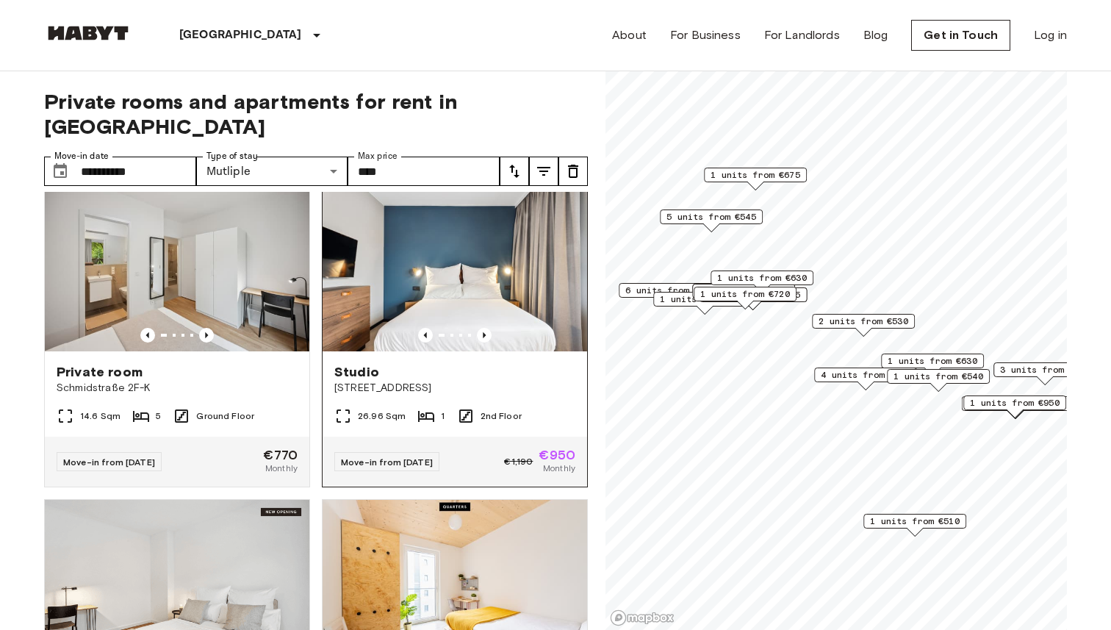
click at [361, 363] on span "Studio" at bounding box center [356, 372] width 45 height 18
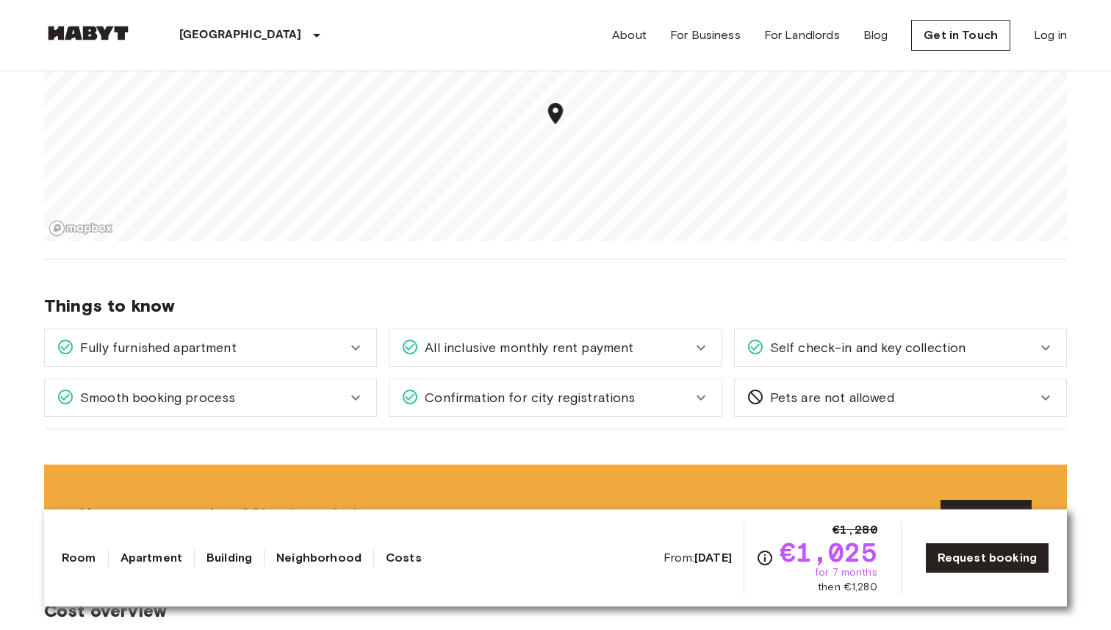
scroll to position [1400, 0]
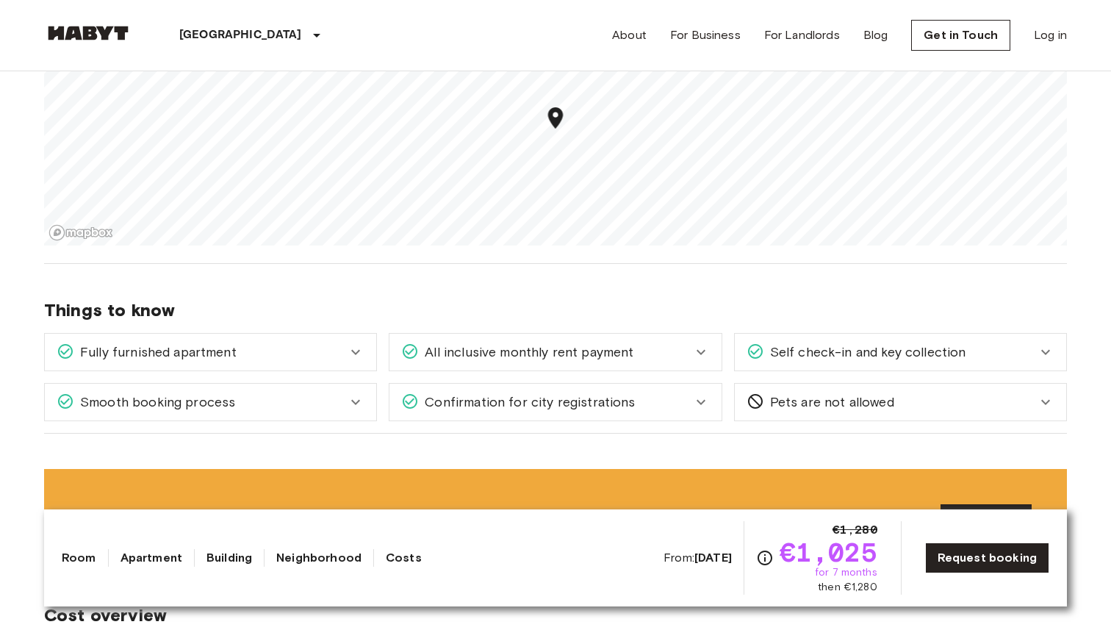
click at [682, 363] on div "All inclusive monthly rent payment" at bounding box center [554, 352] width 331 height 37
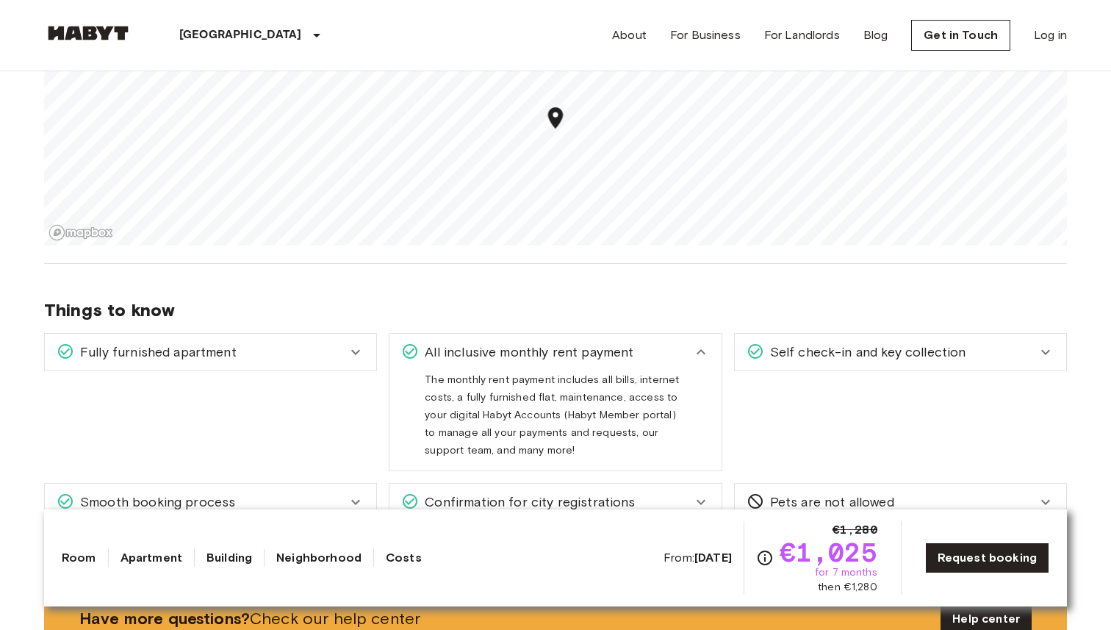
click at [682, 363] on div "All inclusive monthly rent payment" at bounding box center [554, 352] width 331 height 37
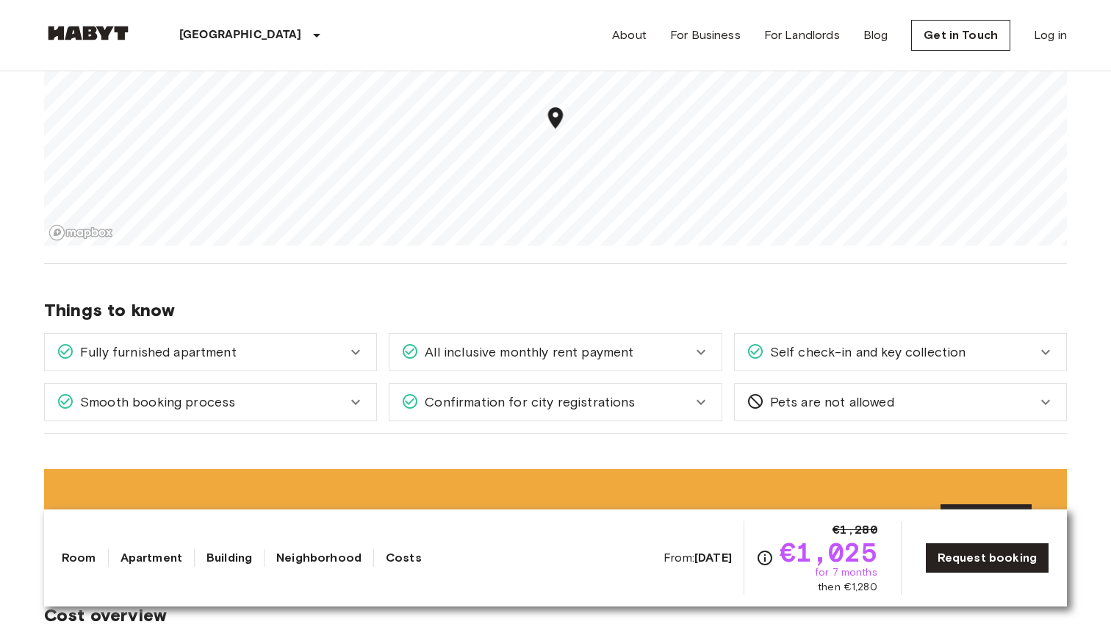
click at [297, 360] on div "Fully furnished apartment" at bounding box center [202, 351] width 290 height 19
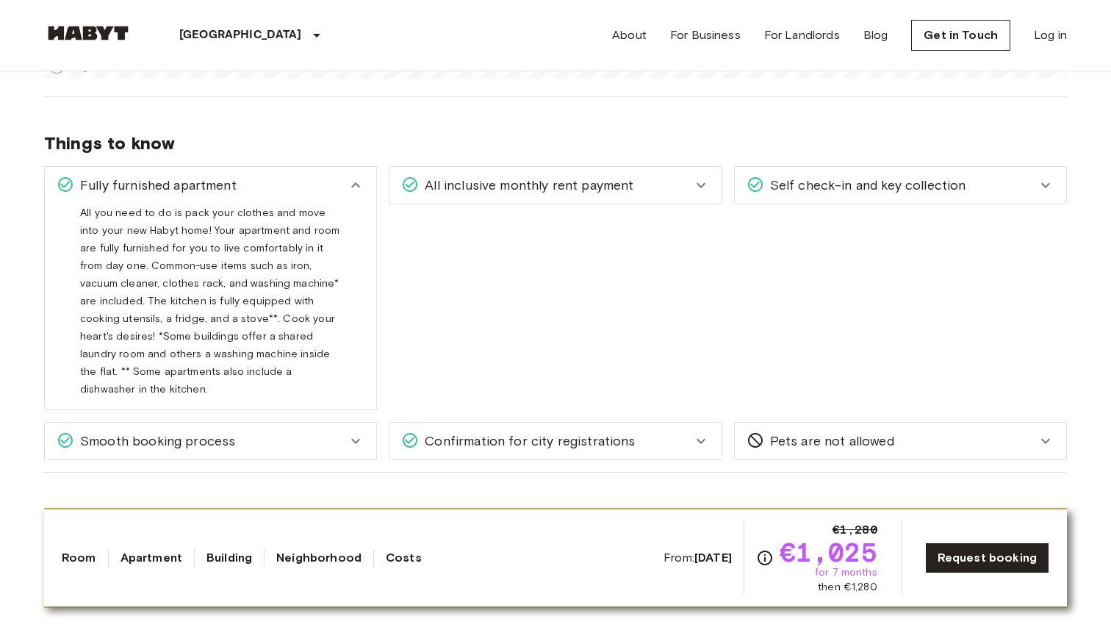
scroll to position [1571, 0]
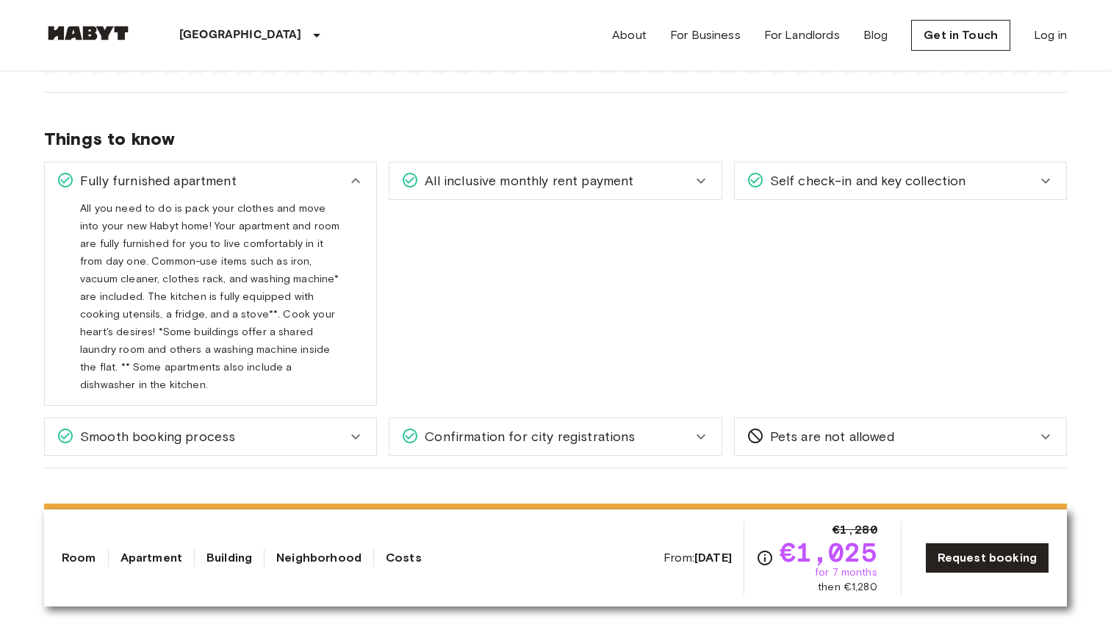
click at [324, 178] on div "Fully furnished apartment" at bounding box center [202, 180] width 290 height 19
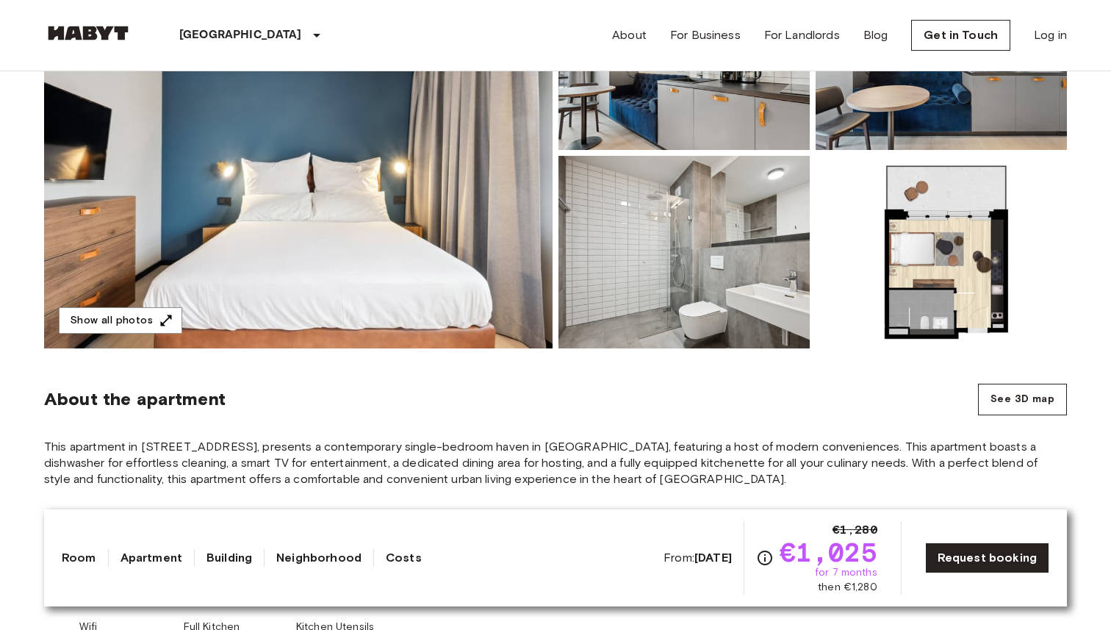
scroll to position [121, 0]
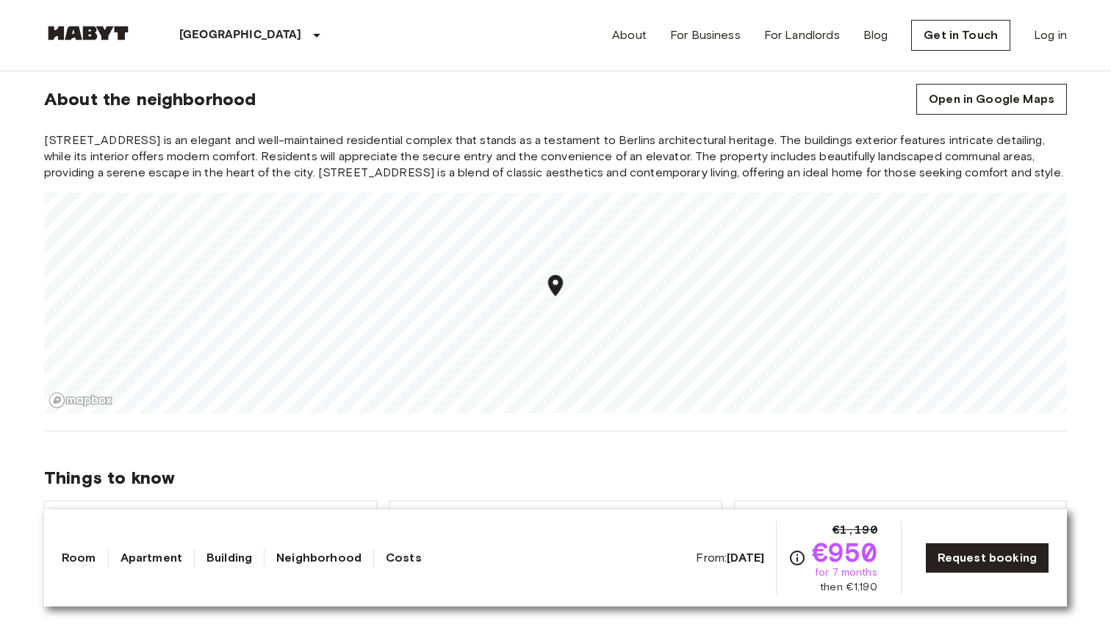
scroll to position [1318, 0]
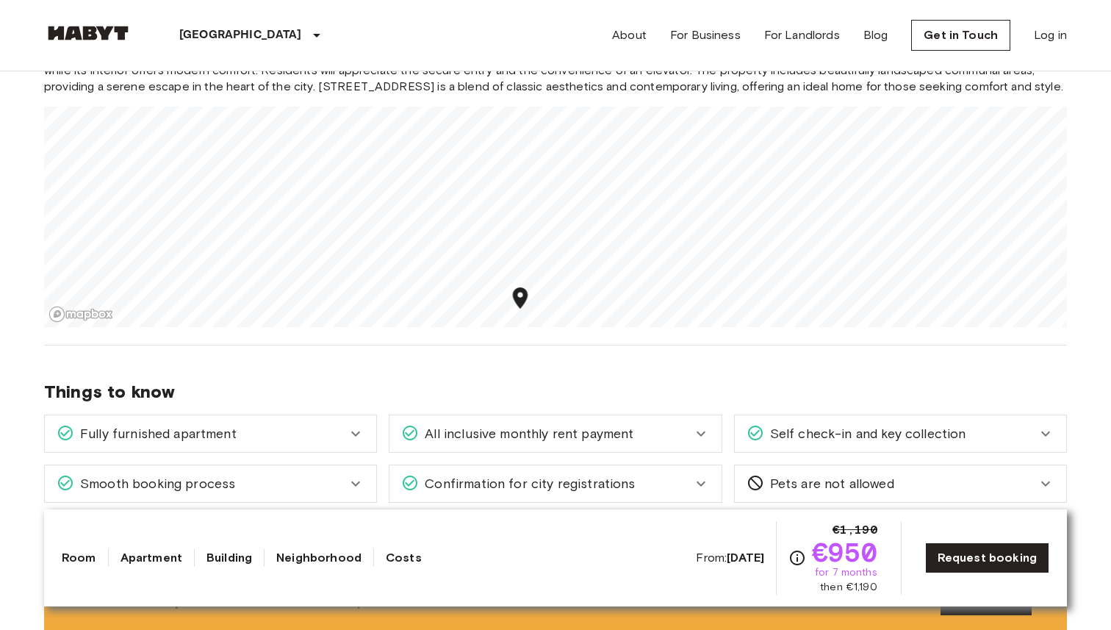
click at [575, 396] on div "Europe Germany Berlin Studio Studio From Nov 19 2025 Fischerstraße 10 Ref. numb…" at bounding box center [555, 507] width 1058 height 3509
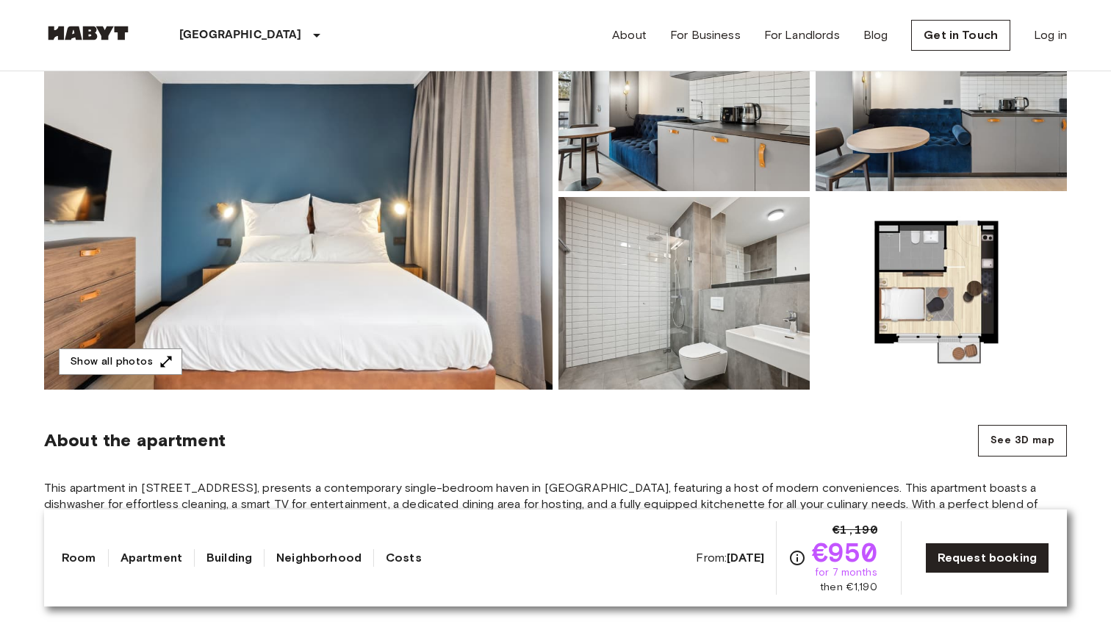
scroll to position [216, 0]
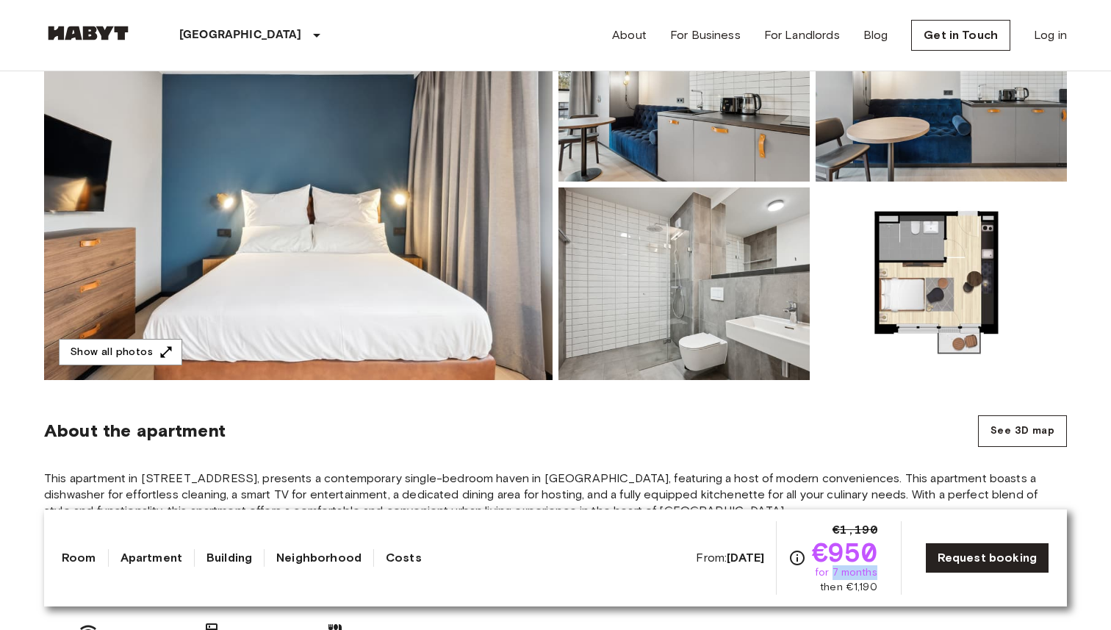
drag, startPoint x: 838, startPoint y: 574, endPoint x: 891, endPoint y: 574, distance: 53.6
click at [891, 574] on div "From: Nov 19 2025 €1,190 €950 for 7 months then €1,190 Request booking" at bounding box center [872, 557] width 353 height 73
click at [727, 556] on b "Nov 19 2025" at bounding box center [745, 557] width 37 height 14
drag, startPoint x: 699, startPoint y: 555, endPoint x: 758, endPoint y: 555, distance: 58.8
click at [758, 555] on b "Nov 19 2025" at bounding box center [745, 557] width 37 height 14
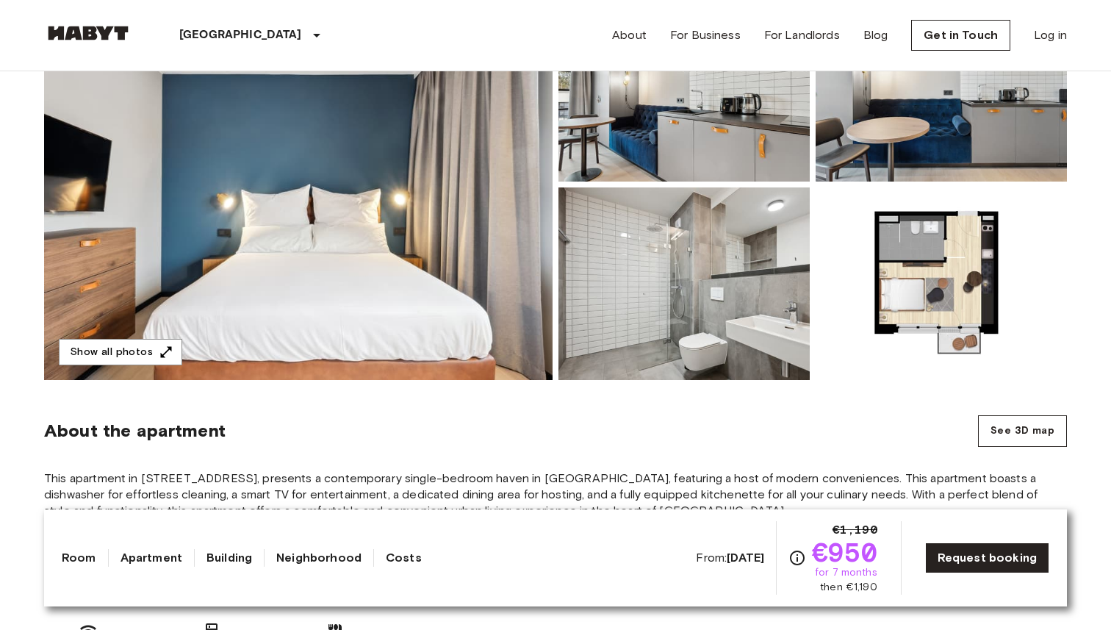
click at [730, 570] on div "From: Nov 19 2025 €1,190 €950 for 7 months then €1,190" at bounding box center [786, 557] width 181 height 73
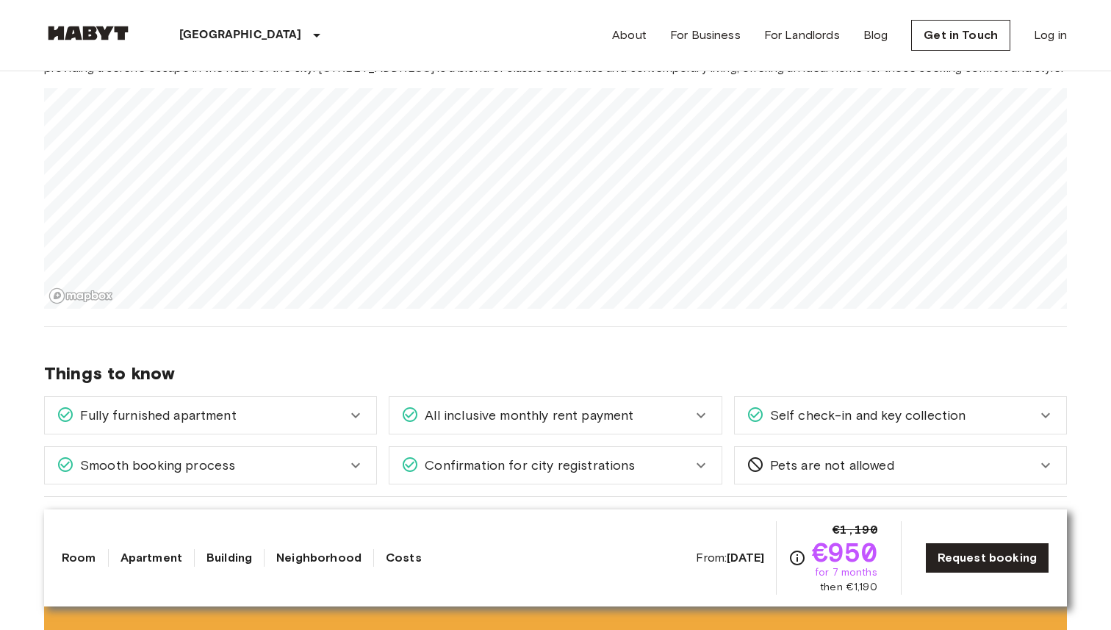
scroll to position [1340, 0]
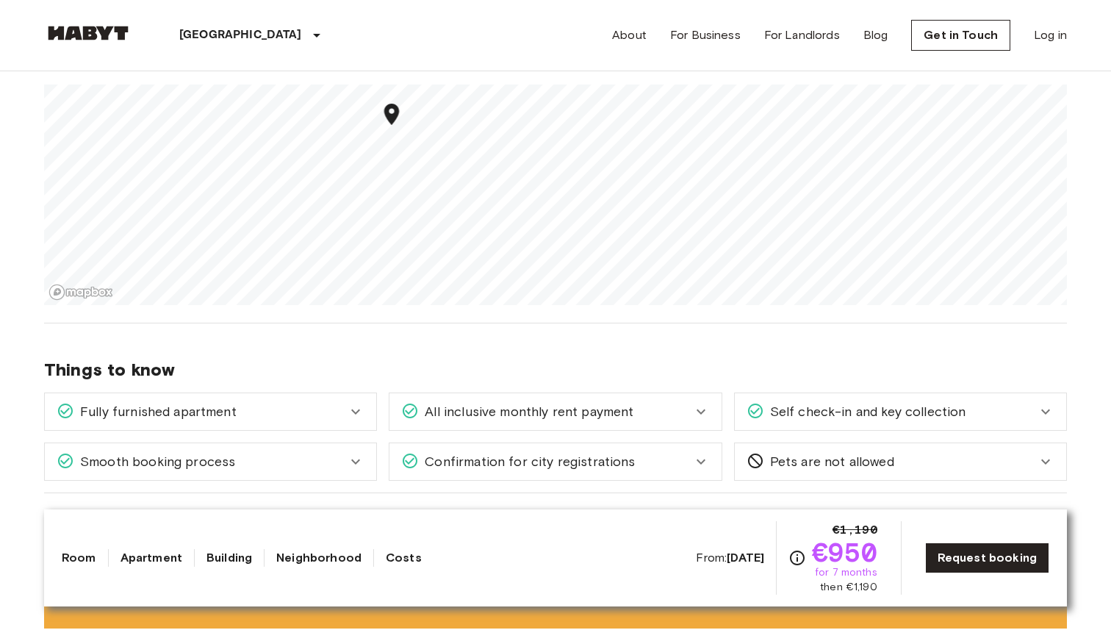
drag, startPoint x: 730, startPoint y: 570, endPoint x: 309, endPoint y: 60, distance: 661.8
click at [425, 309] on section "About the neighborhood Open in Google Maps Fischerstraße 10 is an elegant and w…" at bounding box center [555, 131] width 1023 height 383
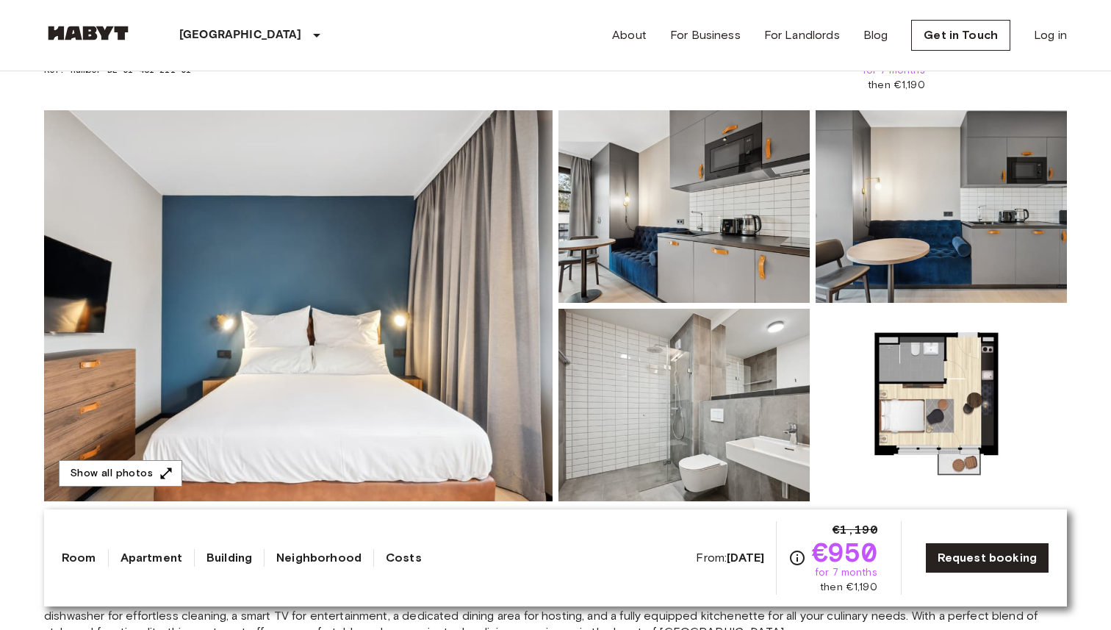
scroll to position [0, 0]
